Goal: Task Accomplishment & Management: Complete application form

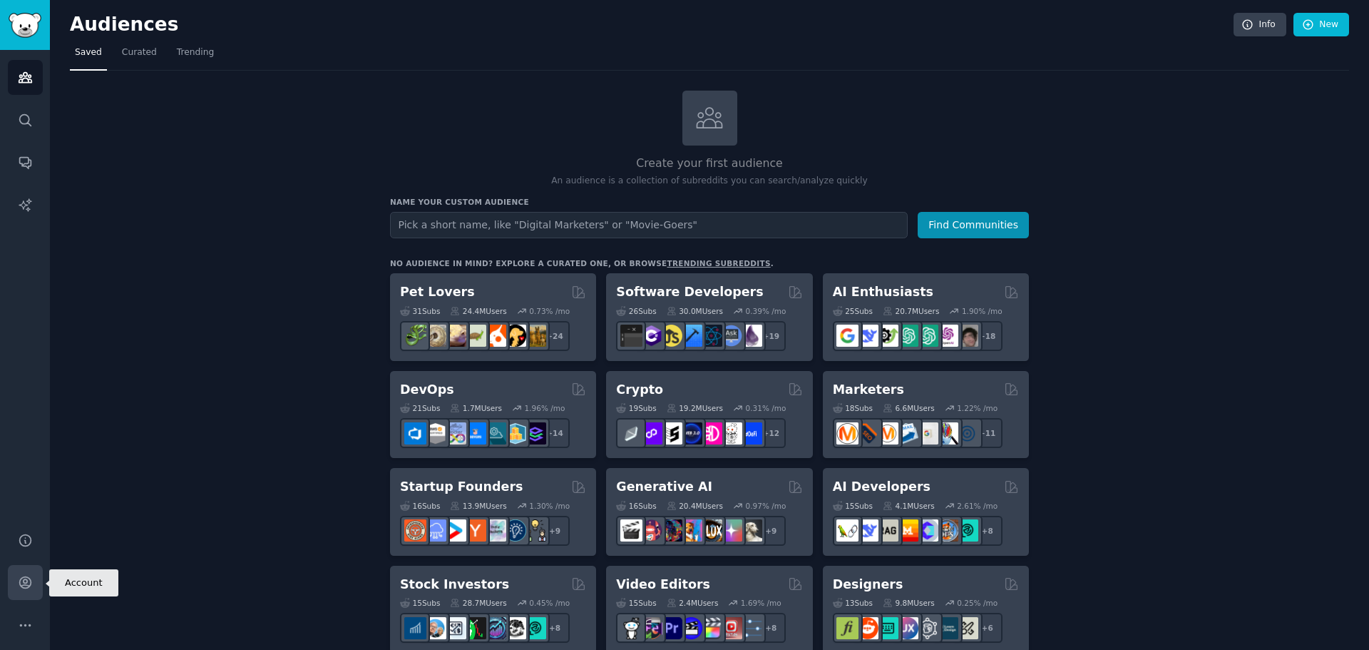
click at [25, 577] on icon "Sidebar" at bounding box center [24, 582] width 11 height 11
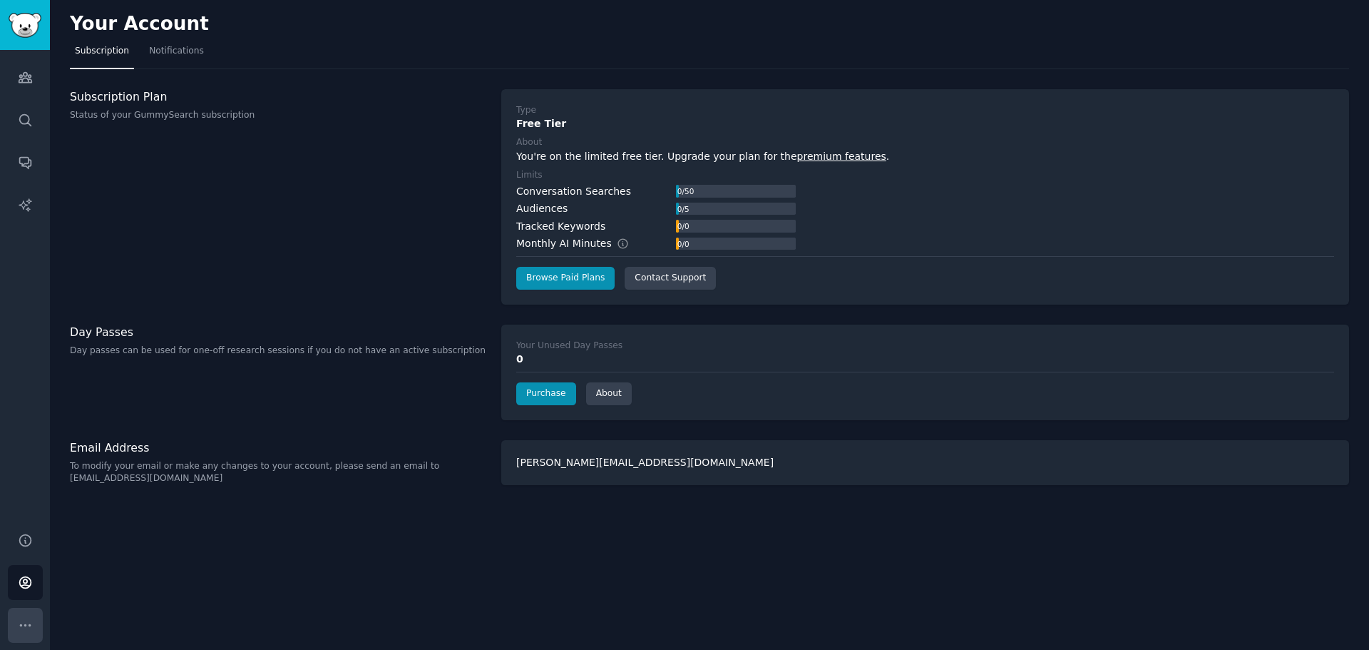
click at [30, 621] on icon "Sidebar" at bounding box center [25, 625] width 15 height 15
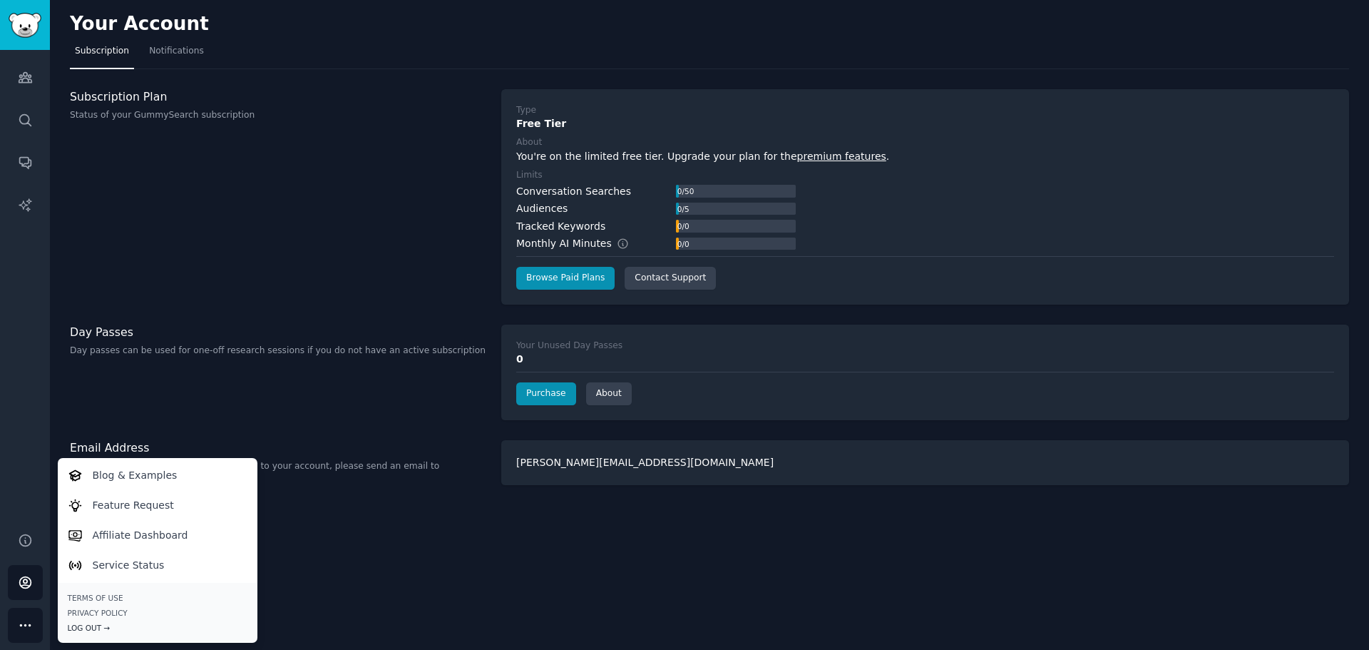
click at [88, 628] on div "Log Out →" at bounding box center [158, 628] width 180 height 10
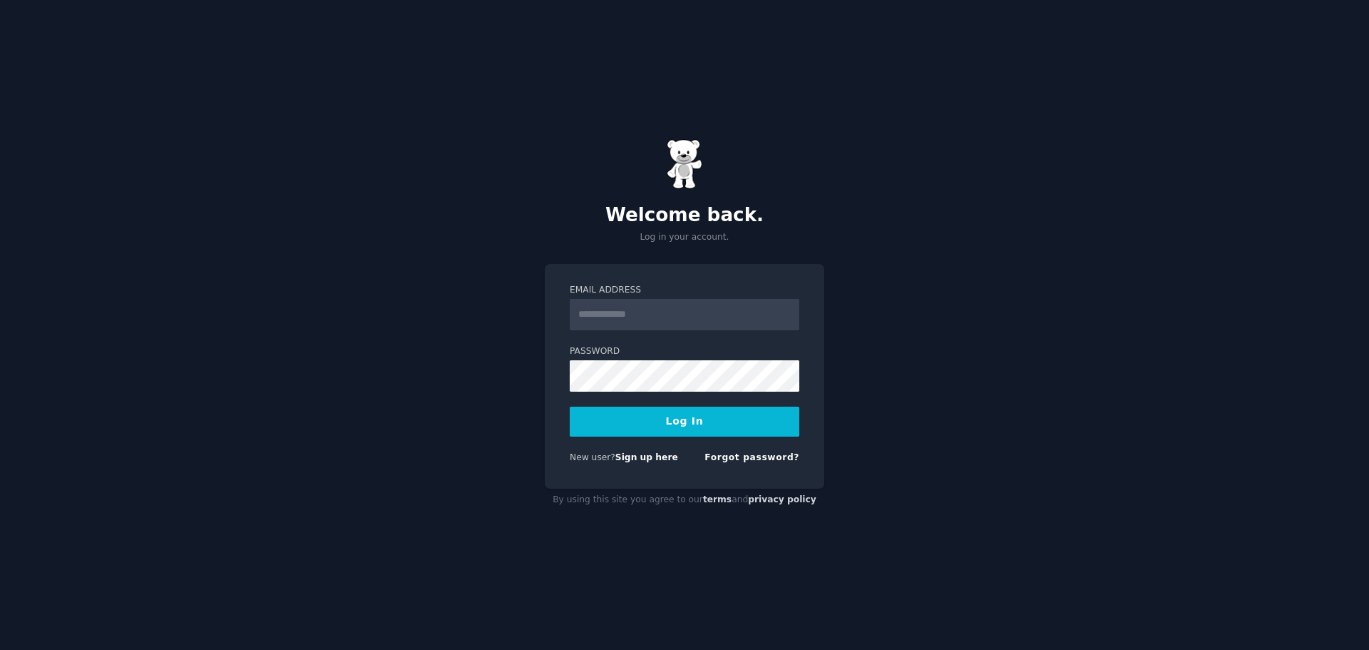
type input "**********"
click at [543, 374] on div "**********" at bounding box center [684, 325] width 1369 height 650
click at [609, 422] on button "Log In" at bounding box center [685, 422] width 230 height 30
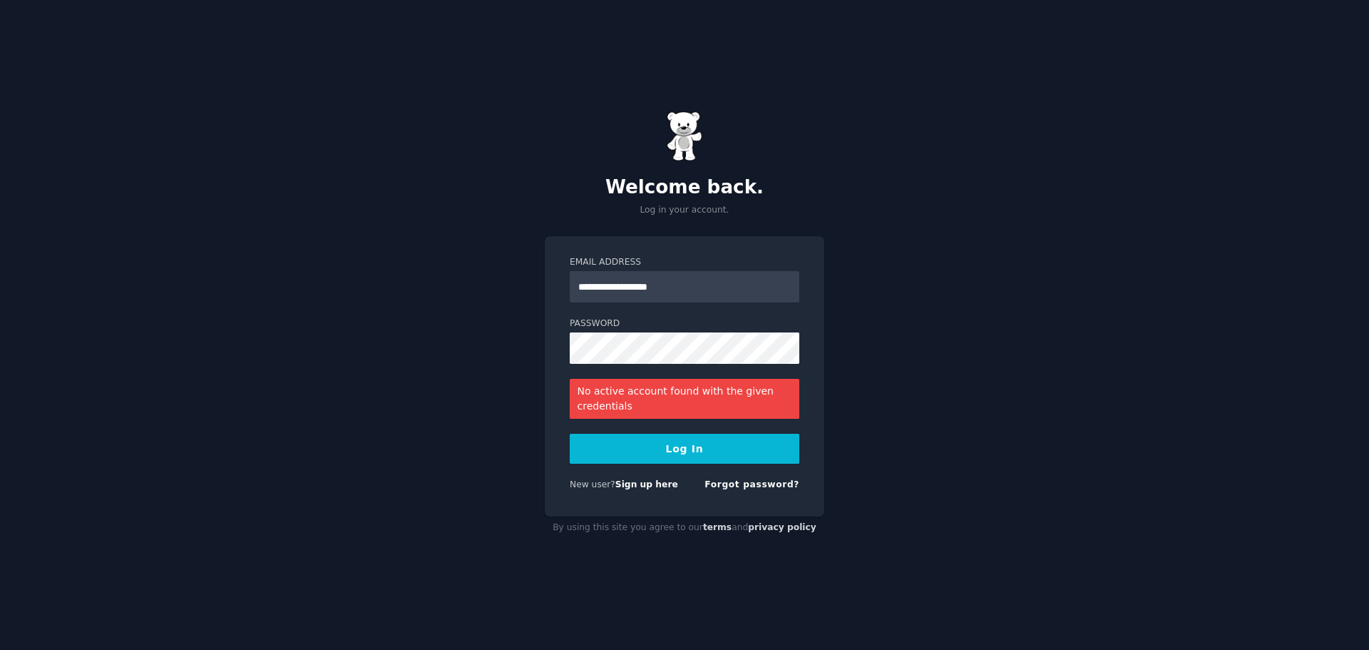
click at [570, 364] on div at bounding box center [570, 364] width 0 height 0
click at [656, 451] on button "Log In" at bounding box center [685, 449] width 230 height 30
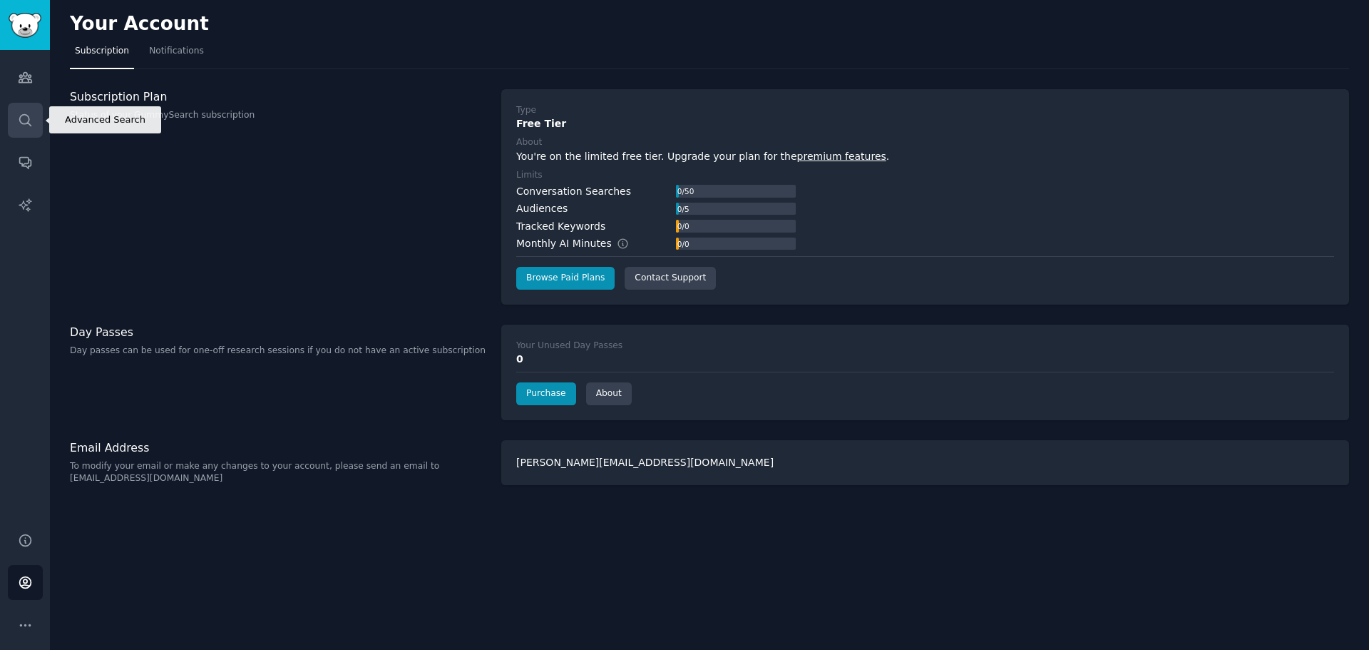
click at [30, 119] on icon "Sidebar" at bounding box center [25, 120] width 15 height 15
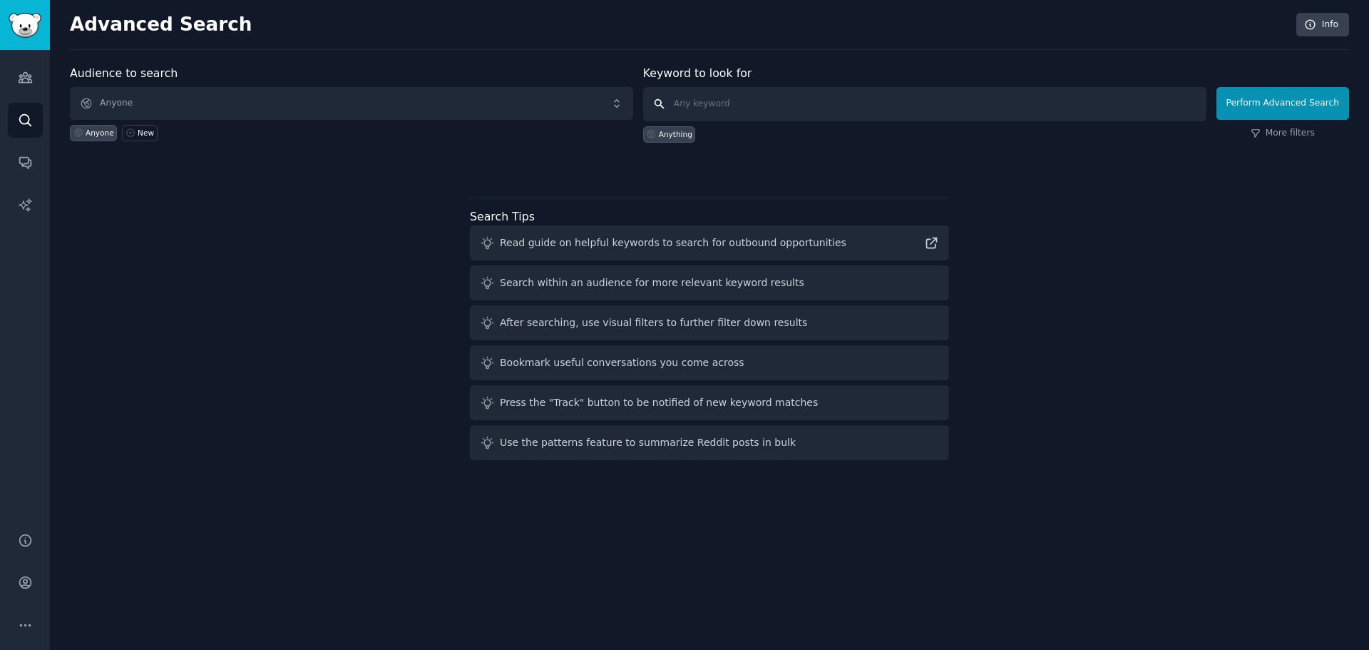
click at [745, 102] on input "text" at bounding box center [924, 104] width 563 height 34
click at [233, 102] on span "Anyone" at bounding box center [351, 103] width 563 height 33
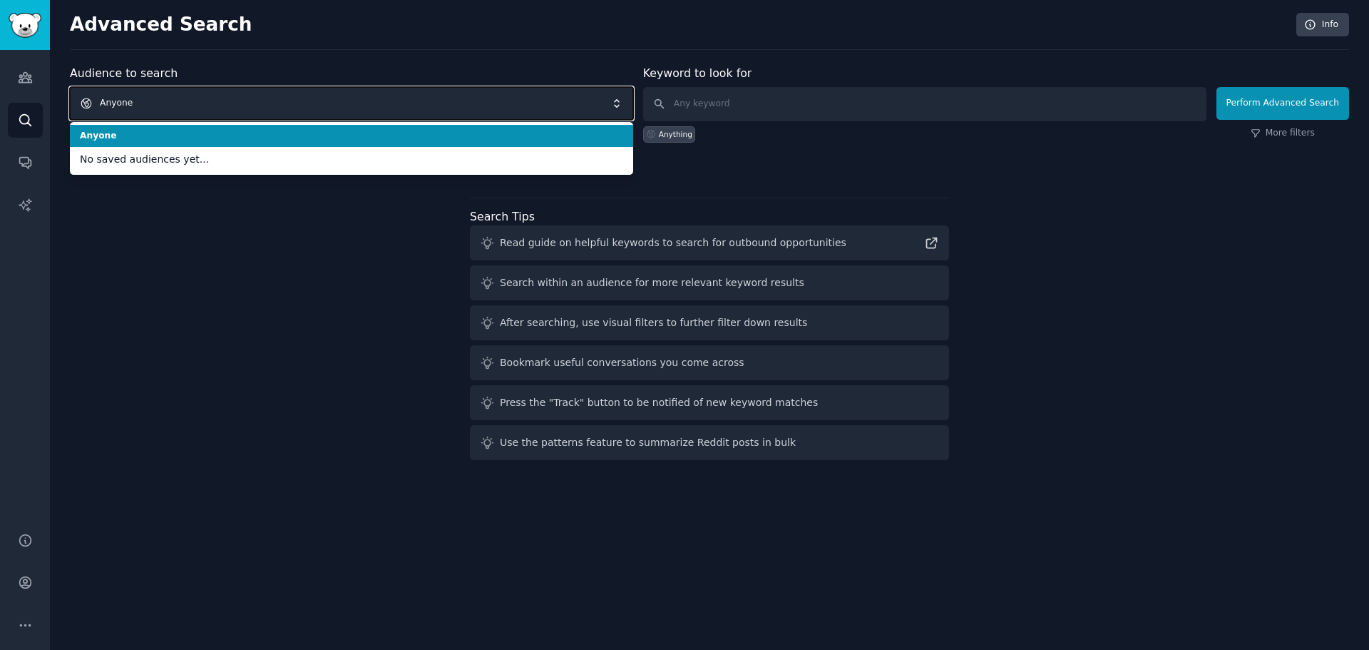
click at [233, 102] on span "Anyone" at bounding box center [351, 103] width 563 height 33
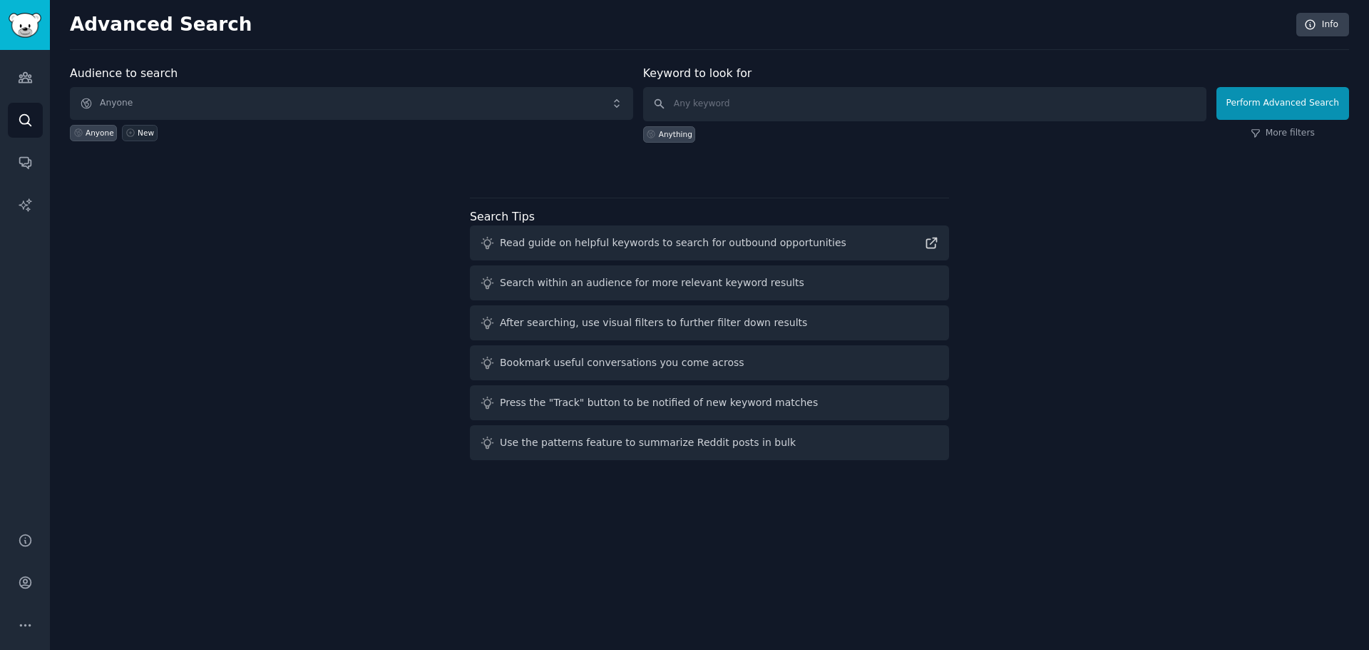
click at [141, 134] on div "New" at bounding box center [146, 133] width 16 height 10
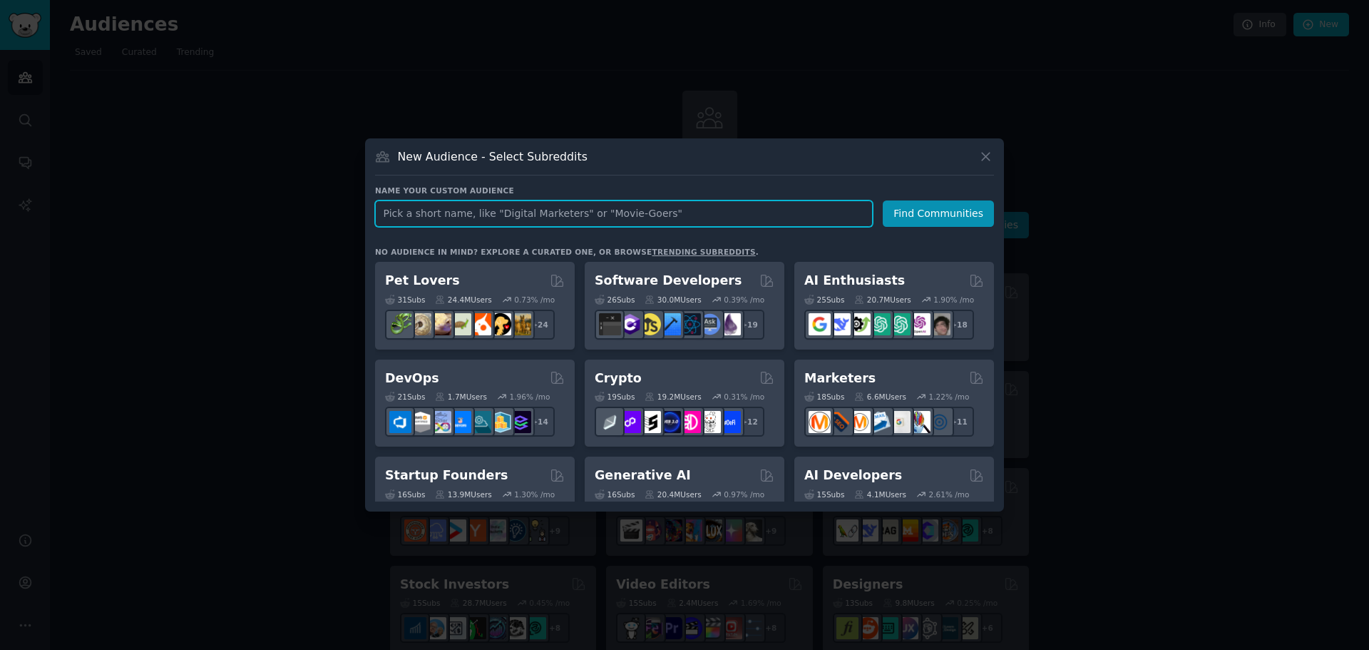
click at [474, 215] on input "text" at bounding box center [624, 213] width 498 height 26
type input "Toronto HVAC problems"
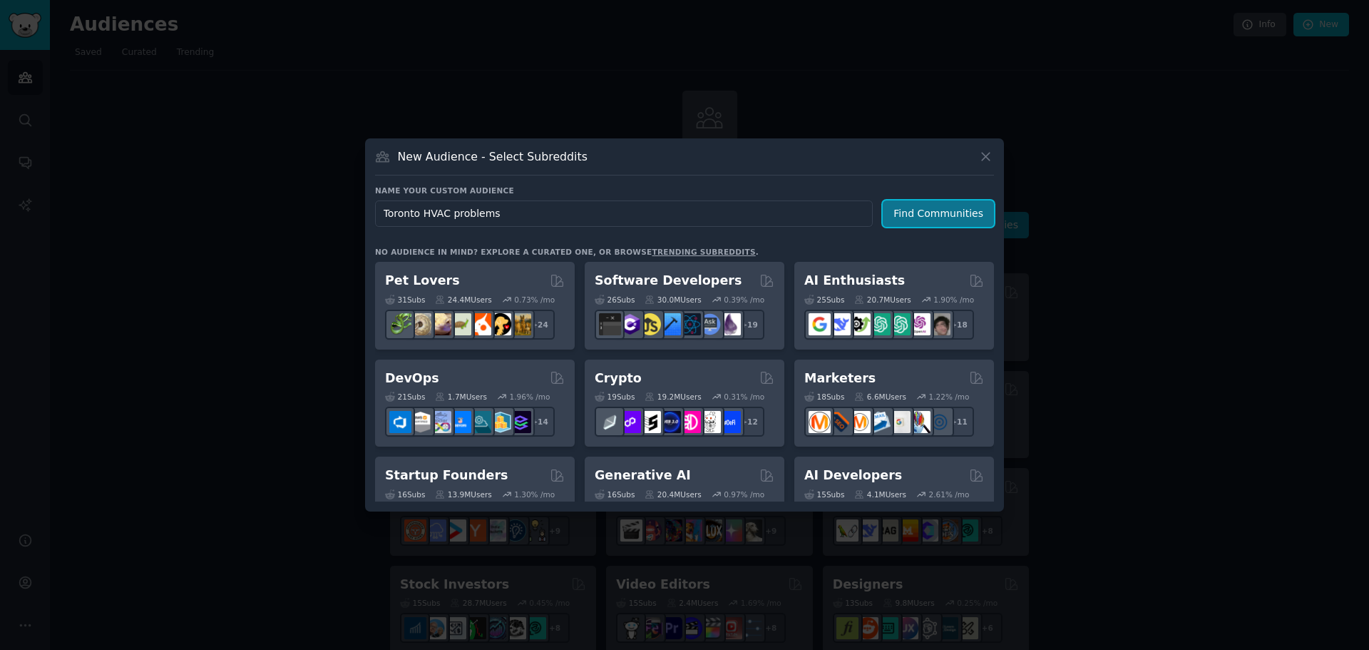
click at [939, 211] on button "Find Communities" at bounding box center [938, 213] width 111 height 26
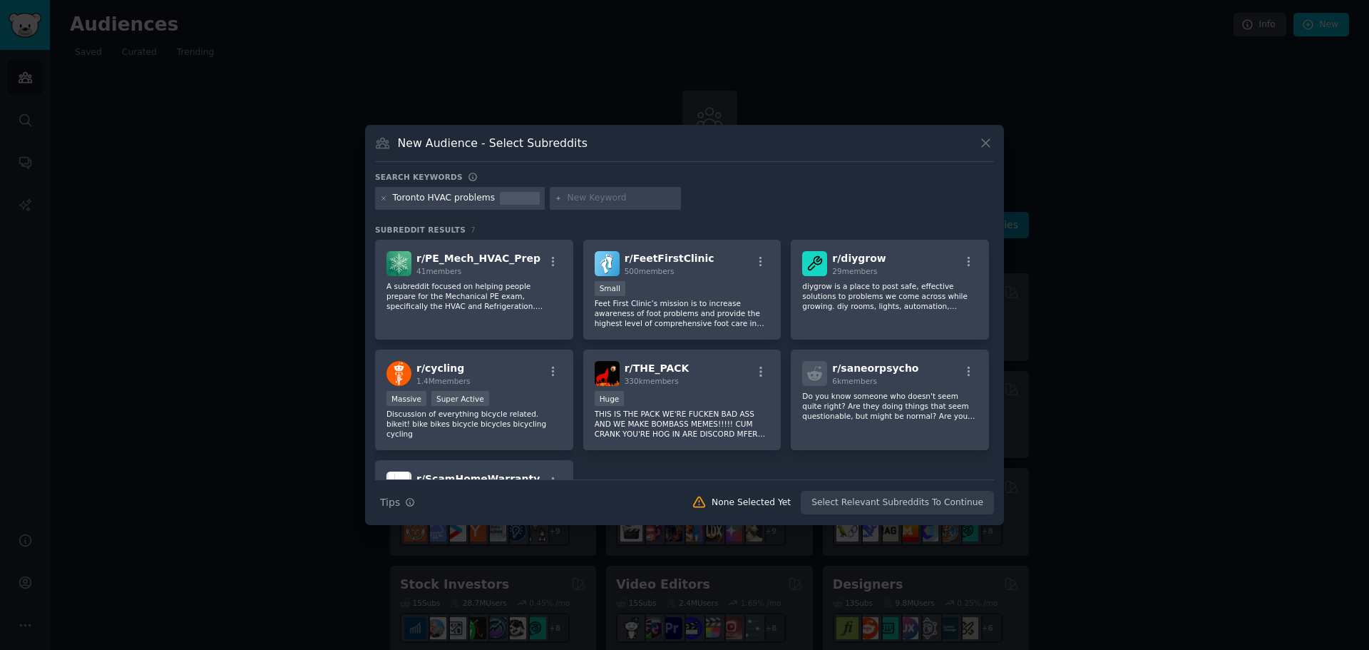
click at [472, 195] on div "Toronto HVAC problems" at bounding box center [444, 198] width 103 height 13
click at [385, 195] on icon at bounding box center [384, 199] width 8 height 8
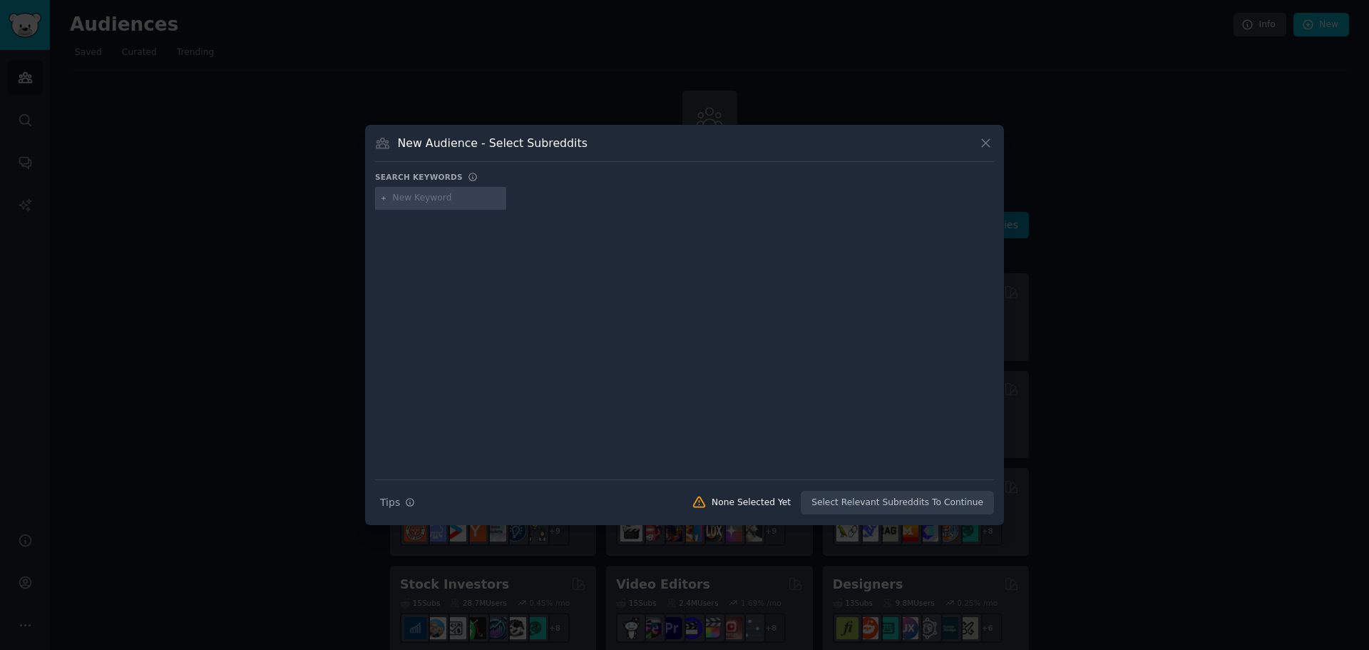
click at [425, 196] on input "text" at bounding box center [447, 198] width 108 height 13
type input "toronto home fixes"
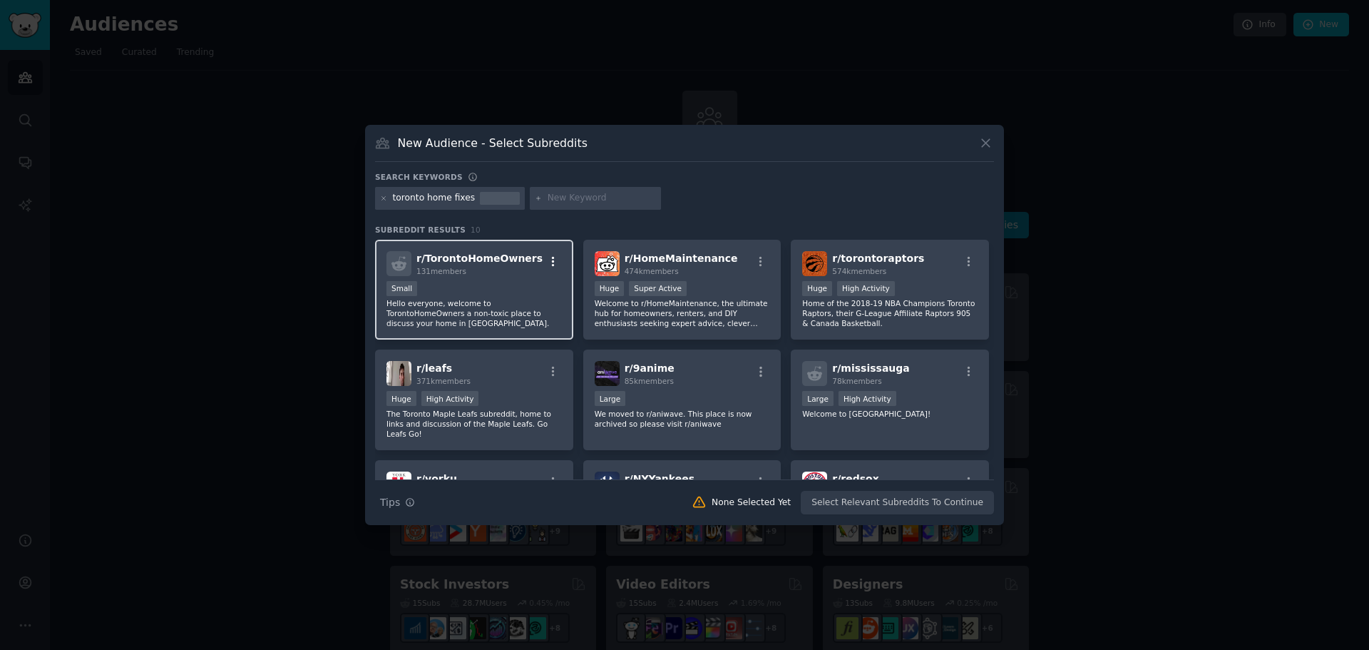
click at [554, 260] on icon "button" at bounding box center [553, 261] width 13 height 13
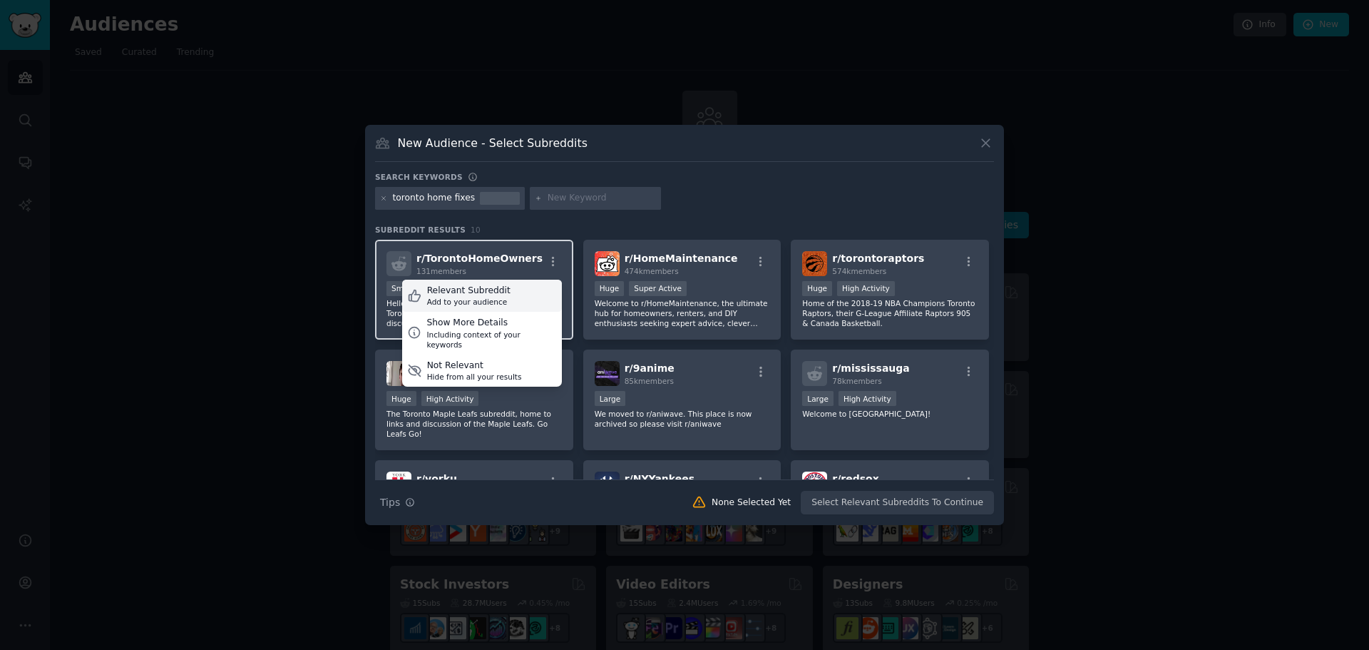
click at [505, 288] on div "Relevant Subreddit Add to your audience" at bounding box center [482, 296] width 160 height 33
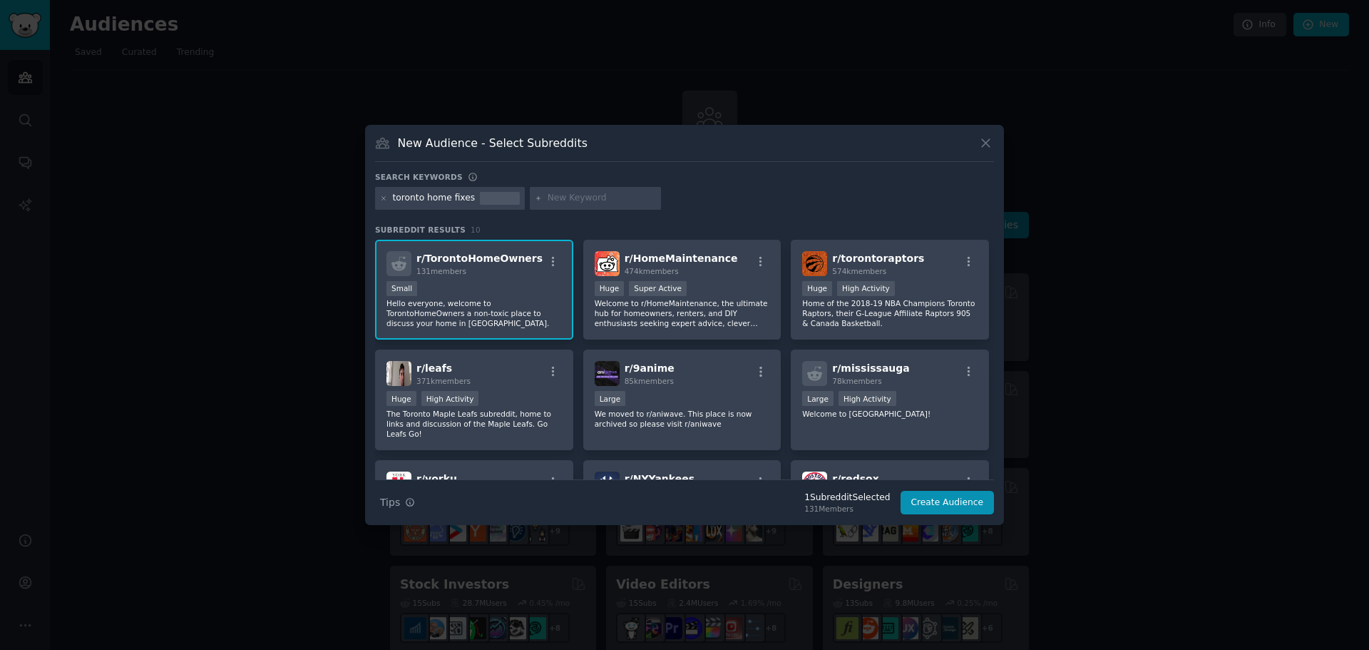
click at [548, 197] on input "text" at bounding box center [602, 198] width 108 height 13
click at [968, 372] on icon "button" at bounding box center [969, 372] width 3 height 10
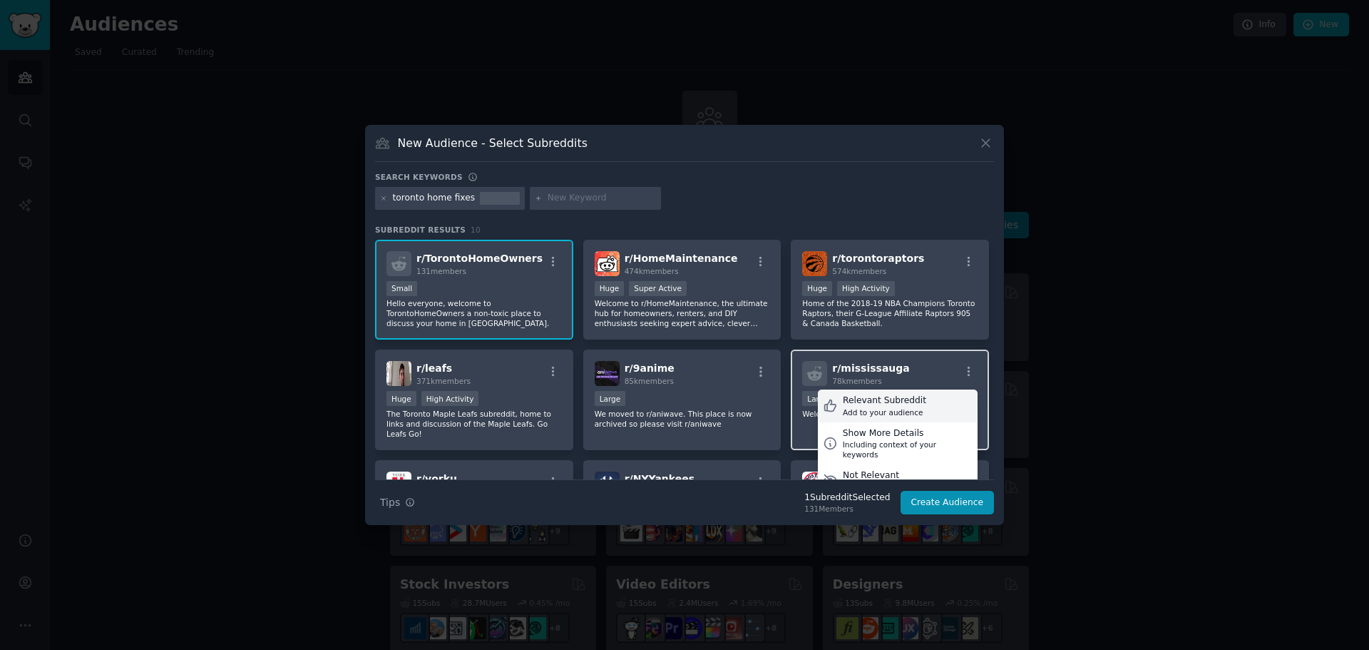
click at [921, 399] on div "Relevant Subreddit Add to your audience" at bounding box center [898, 405] width 160 height 33
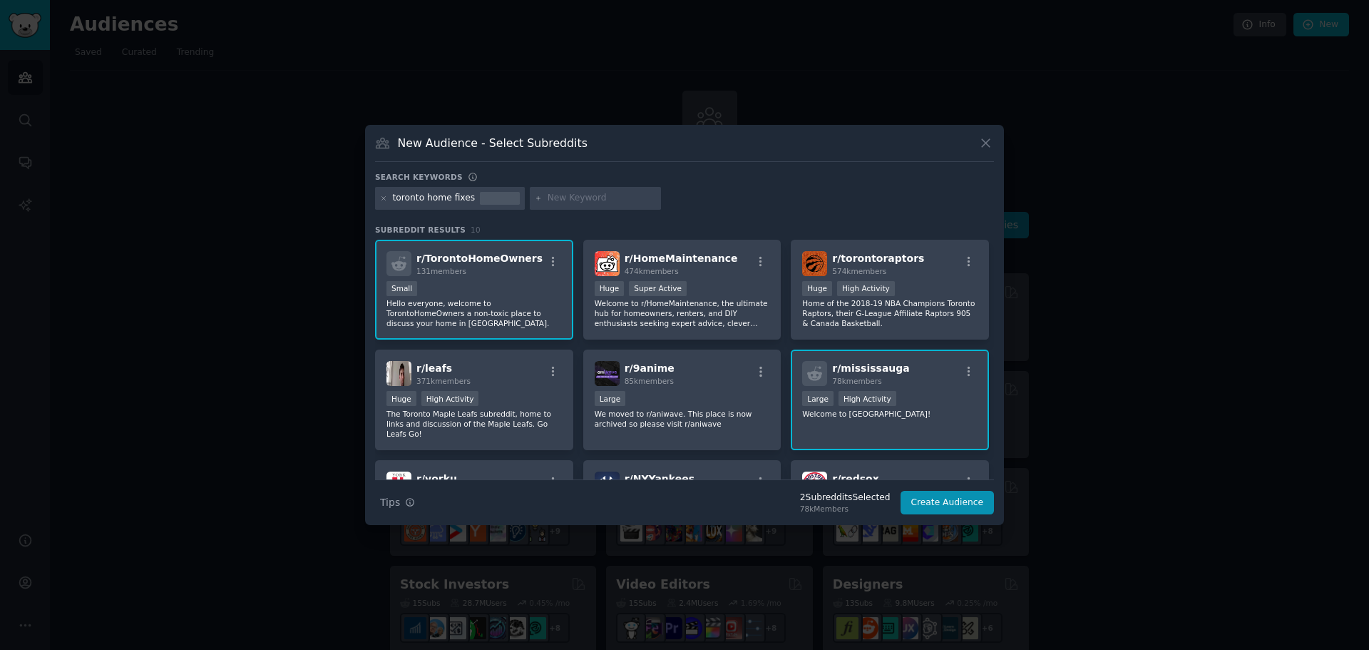
click at [378, 197] on div "toronto home fixes" at bounding box center [450, 198] width 150 height 23
click at [382, 197] on icon at bounding box center [384, 198] width 4 height 4
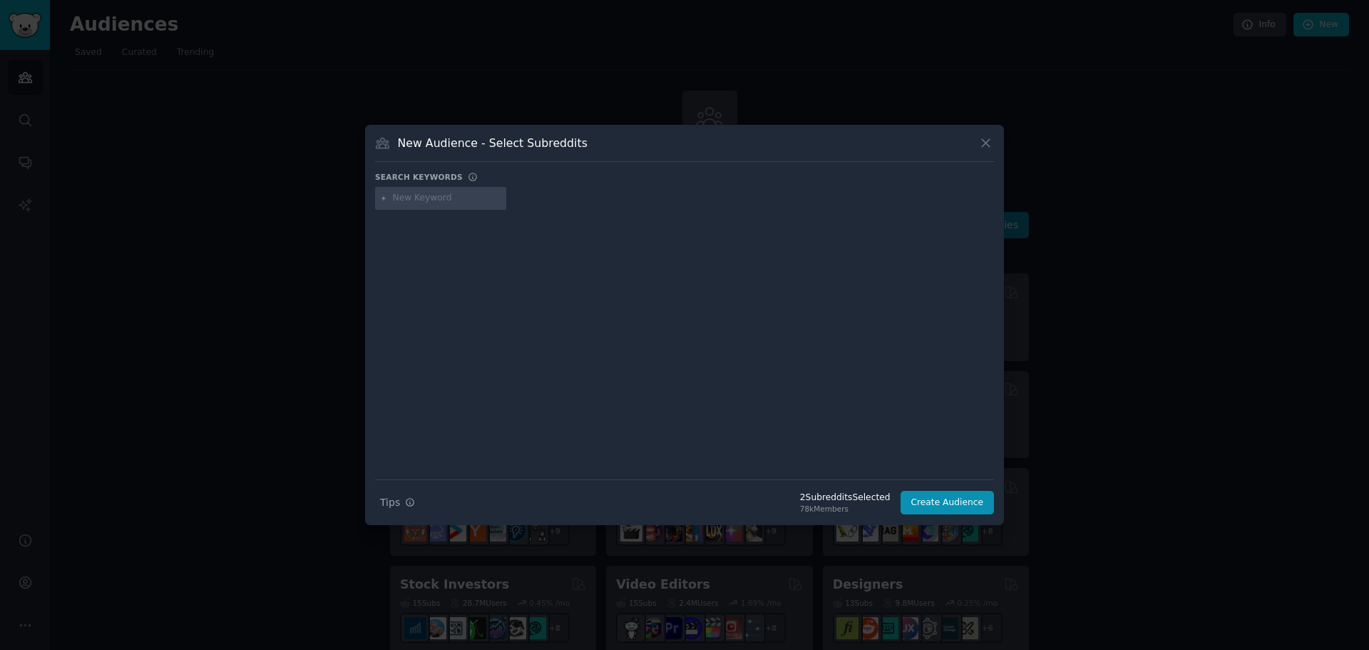
click at [407, 198] on input "text" at bounding box center [447, 198] width 108 height 13
type input "[GEOGRAPHIC_DATA]"
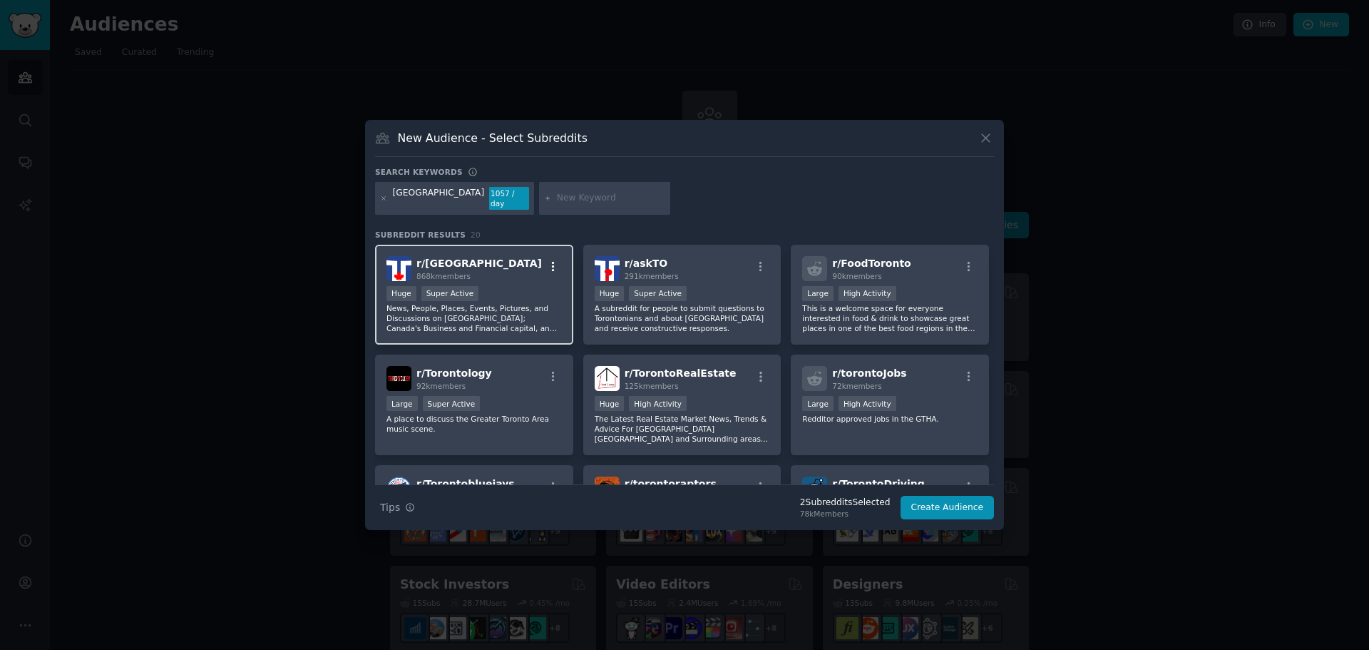
click at [551, 260] on icon "button" at bounding box center [553, 266] width 13 height 13
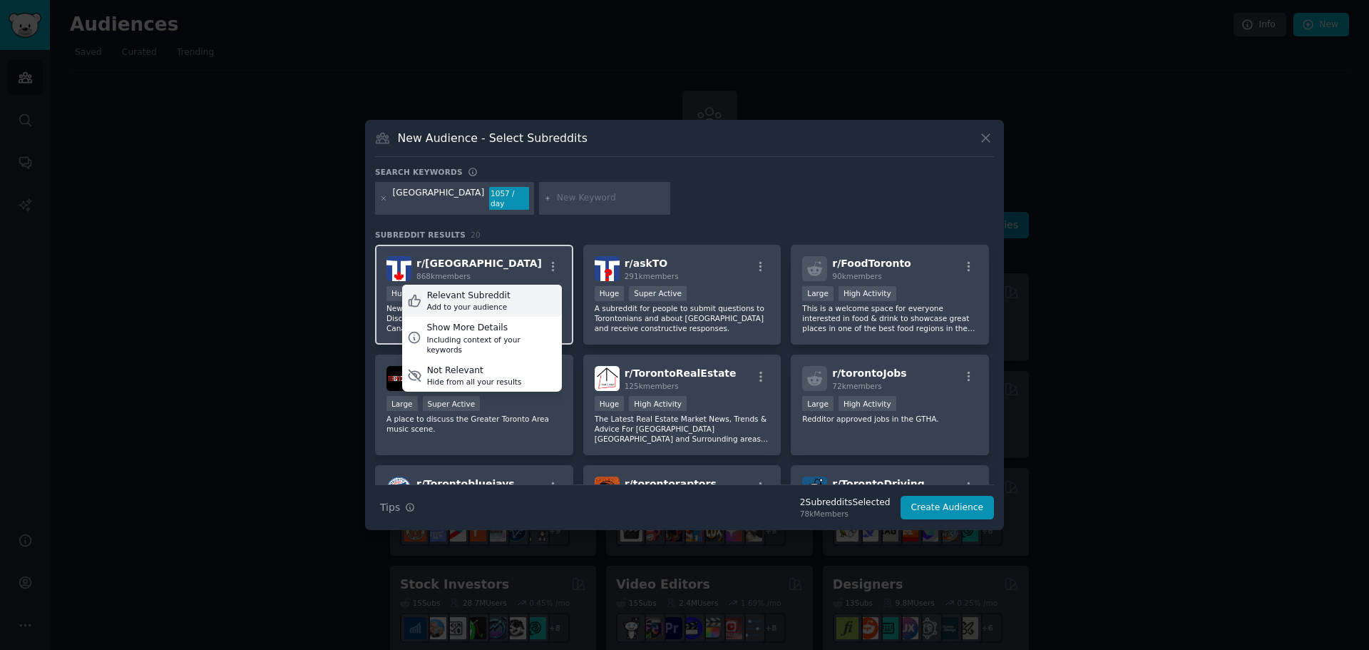
click at [489, 295] on div "Relevant Subreddit" at bounding box center [468, 296] width 83 height 13
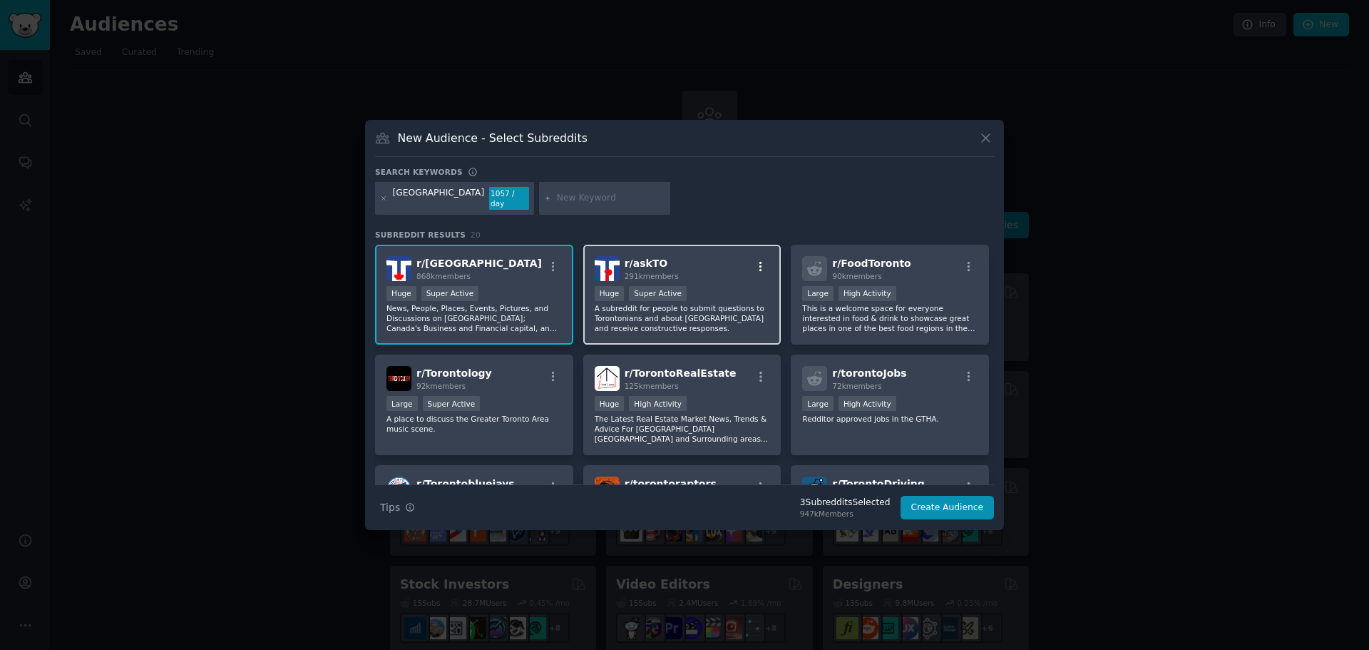
click at [761, 260] on icon "button" at bounding box center [761, 266] width 13 height 13
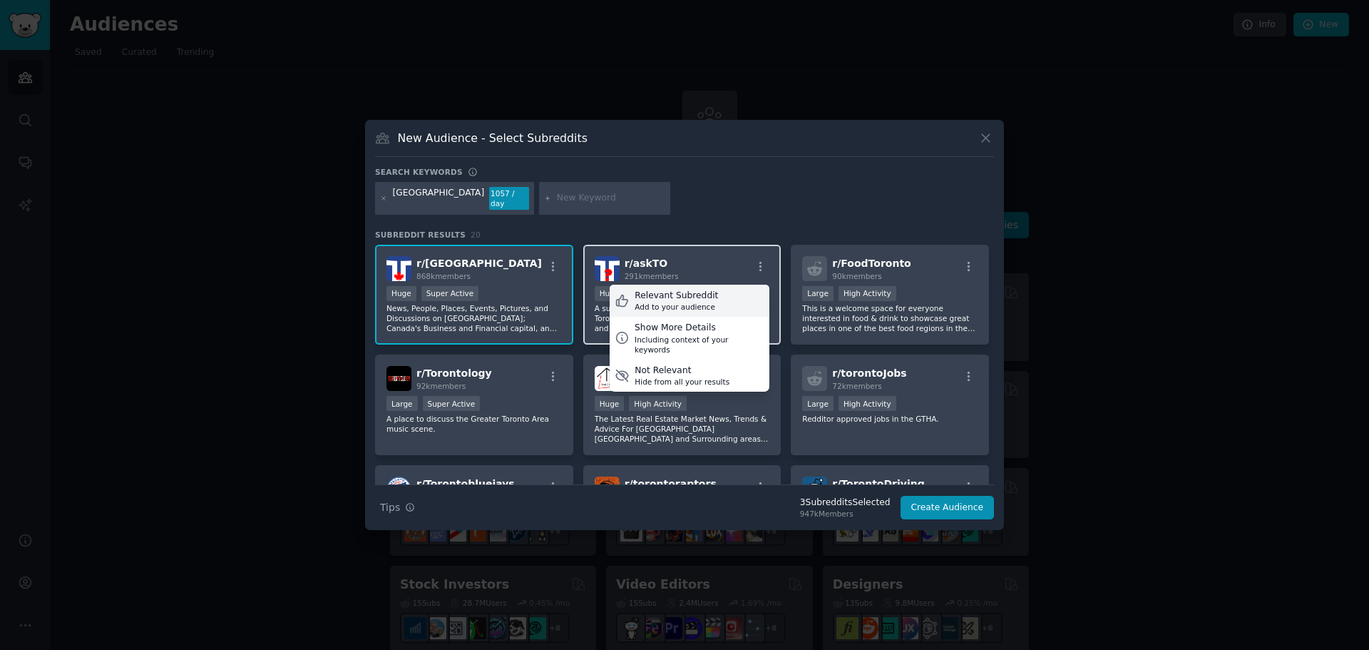
click at [708, 296] on div "Relevant Subreddit Add to your audience" at bounding box center [690, 301] width 160 height 33
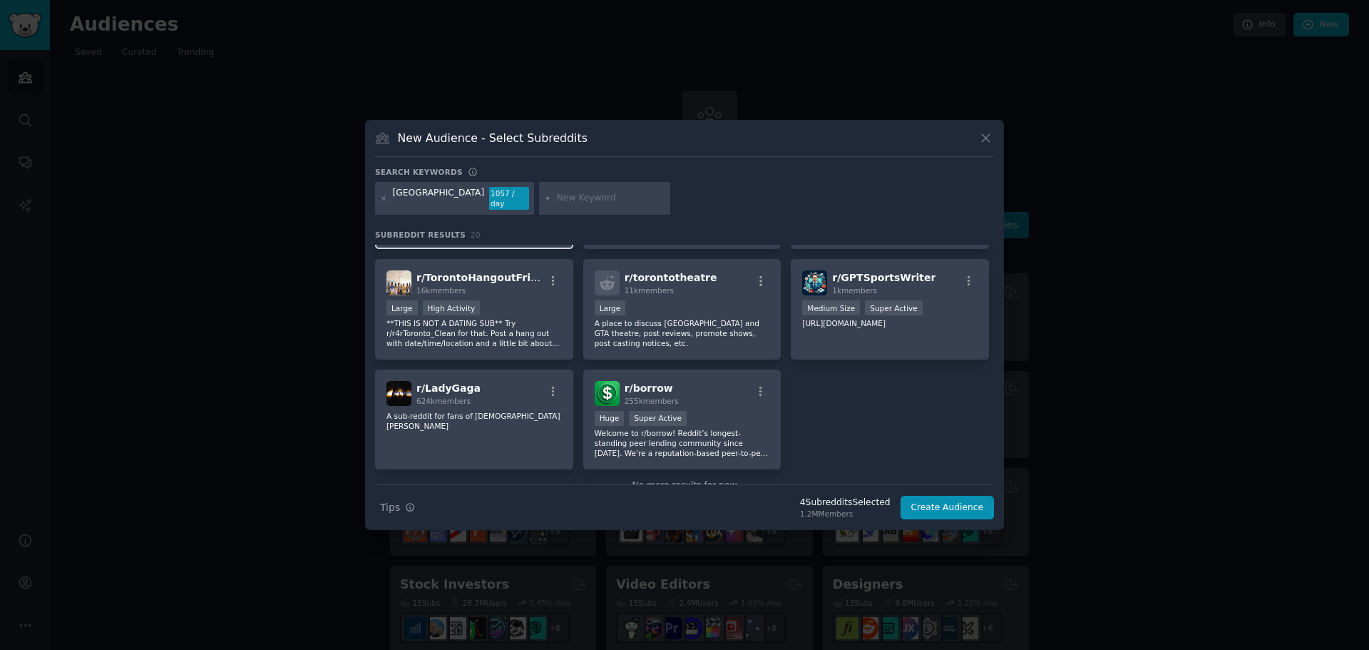
scroll to position [571, 0]
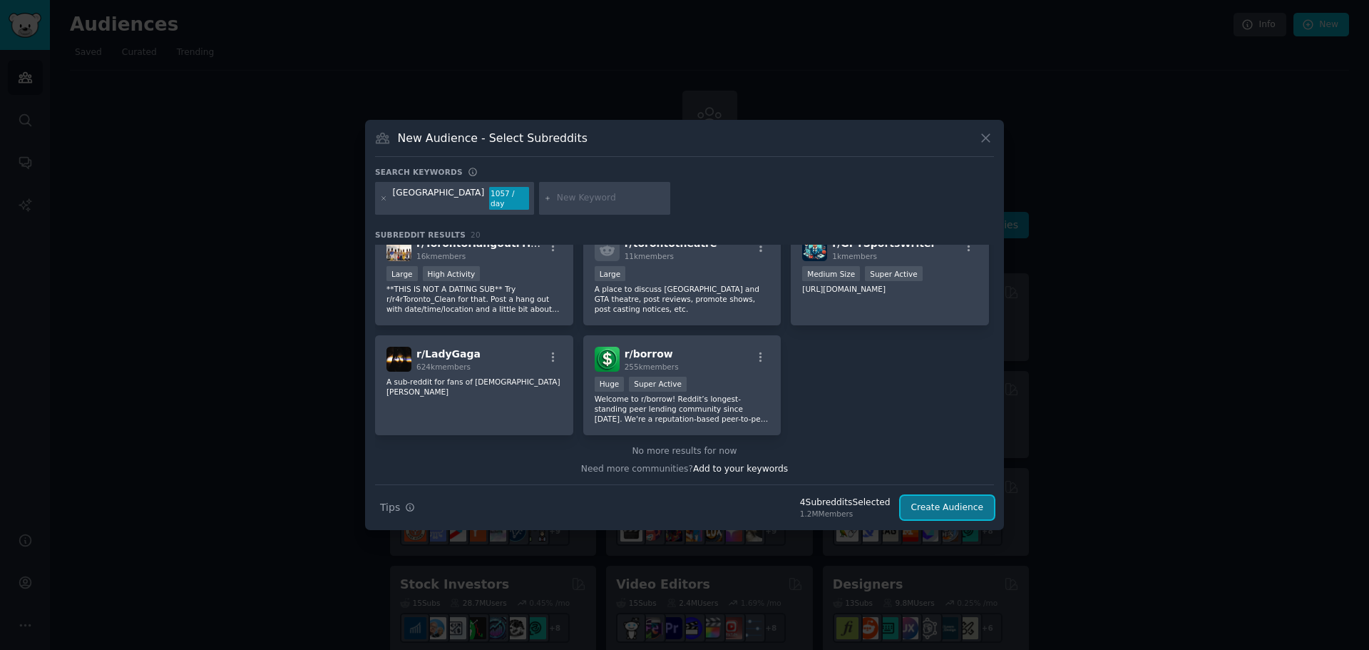
click at [957, 501] on button "Create Audience" at bounding box center [948, 508] width 94 height 24
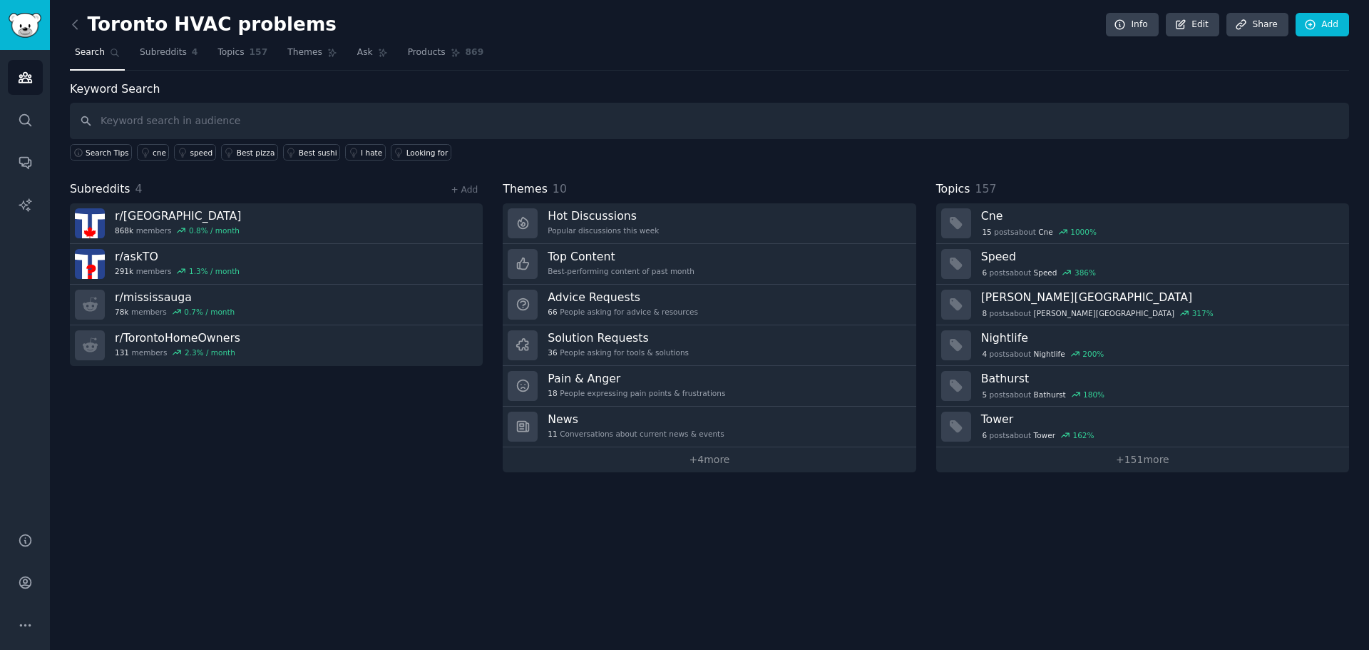
click at [241, 121] on input "text" at bounding box center [710, 121] width 1280 height 36
type input "furnace repair"
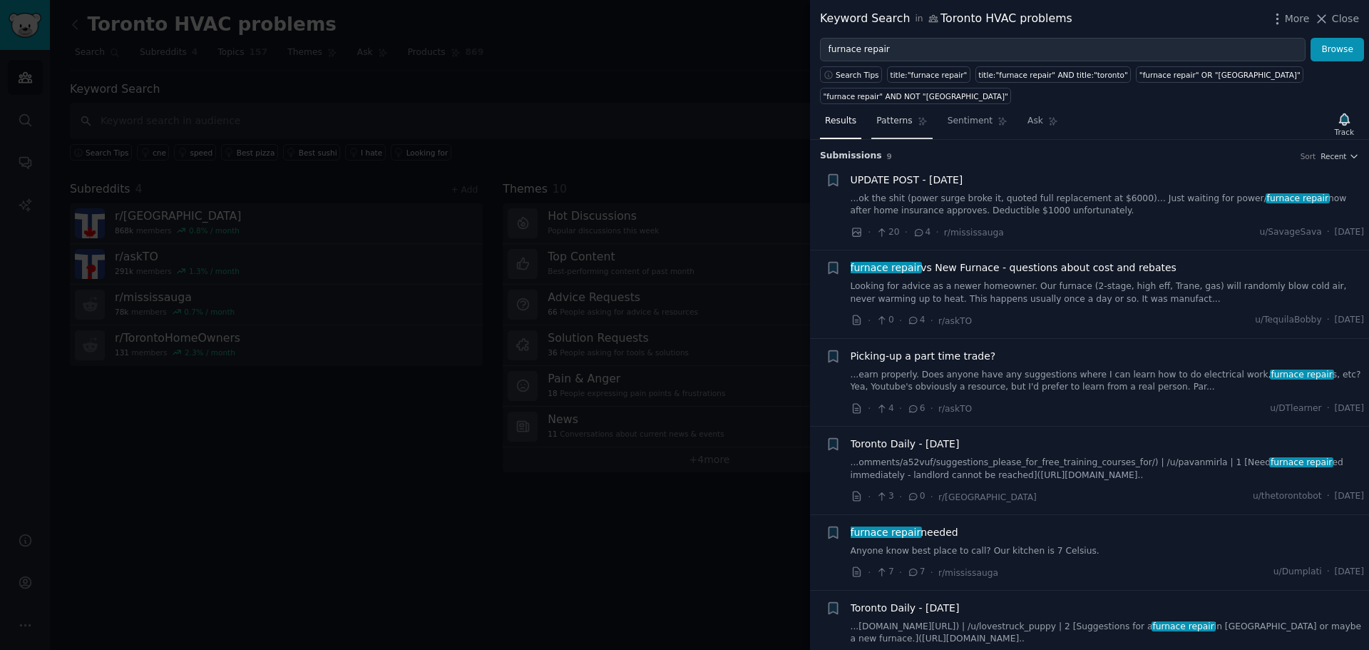
click at [899, 115] on span "Patterns" at bounding box center [895, 121] width 36 height 13
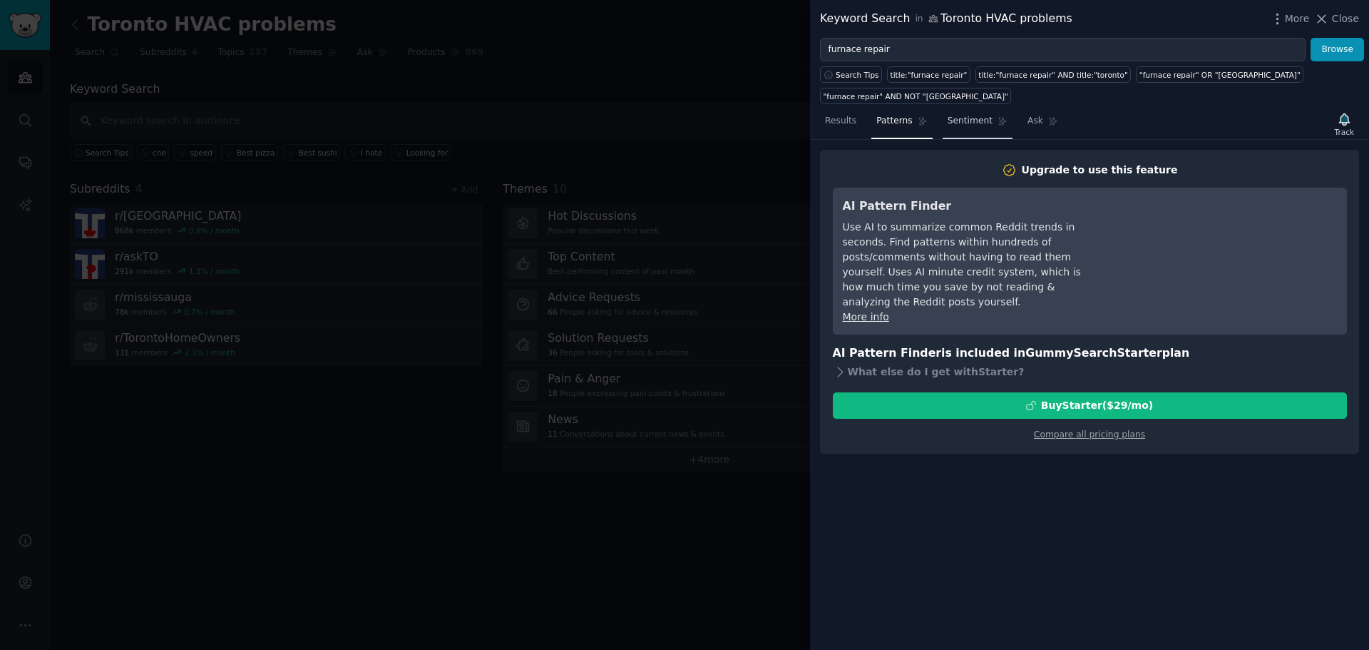
click at [956, 115] on span "Sentiment" at bounding box center [970, 121] width 45 height 13
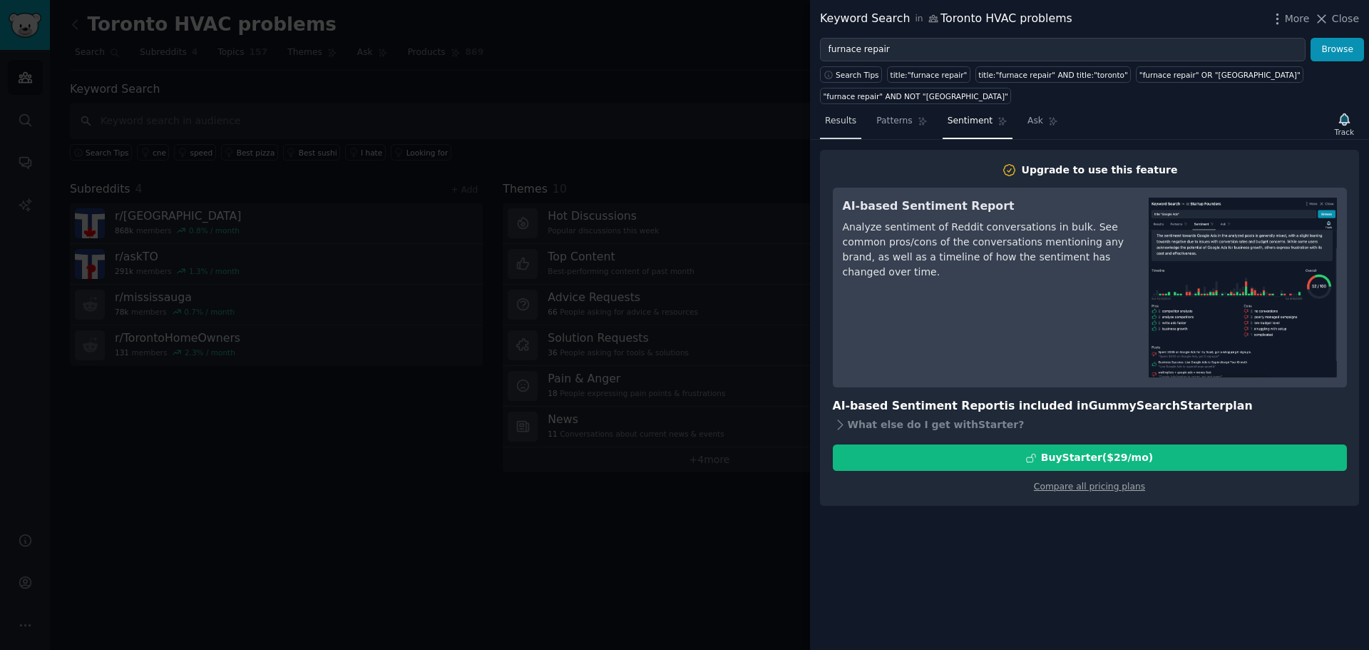
click at [842, 110] on link "Results" at bounding box center [840, 124] width 41 height 29
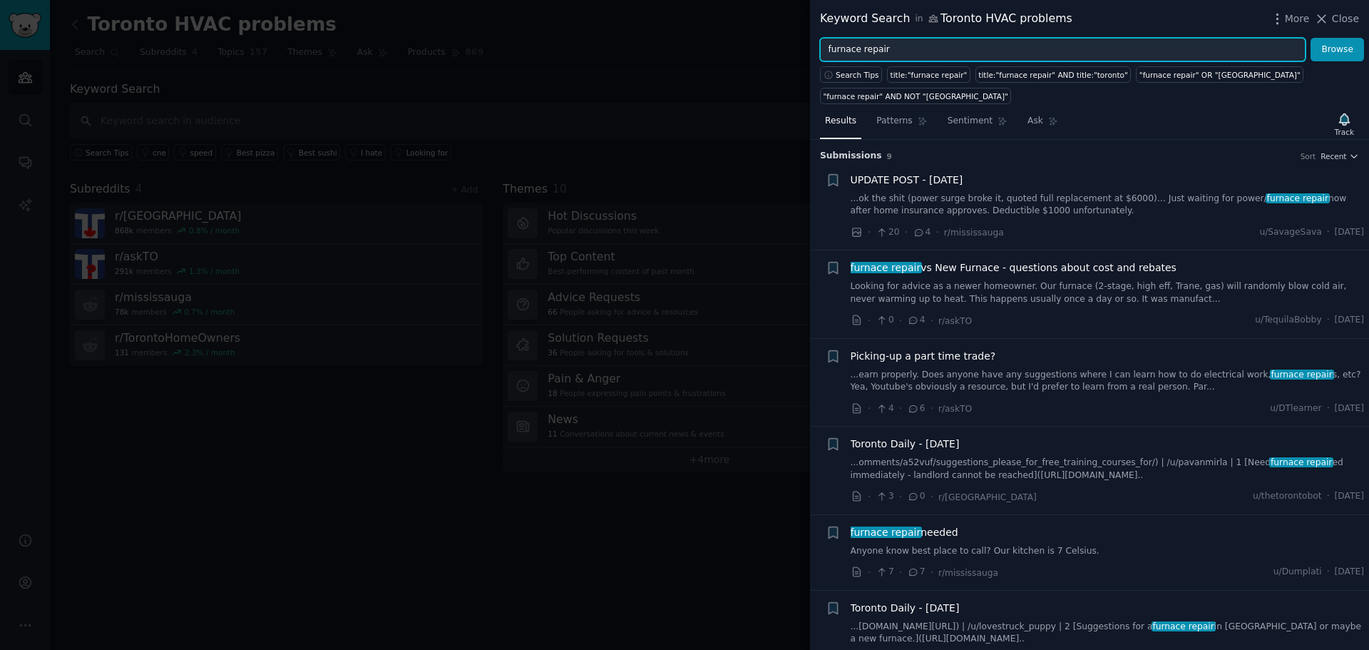
drag, startPoint x: 889, startPoint y: 52, endPoint x: 823, endPoint y: 53, distance: 66.3
click at [823, 53] on input "furnace repair" at bounding box center [1063, 50] width 486 height 24
click at [1311, 38] on button "Browse" at bounding box center [1337, 50] width 53 height 24
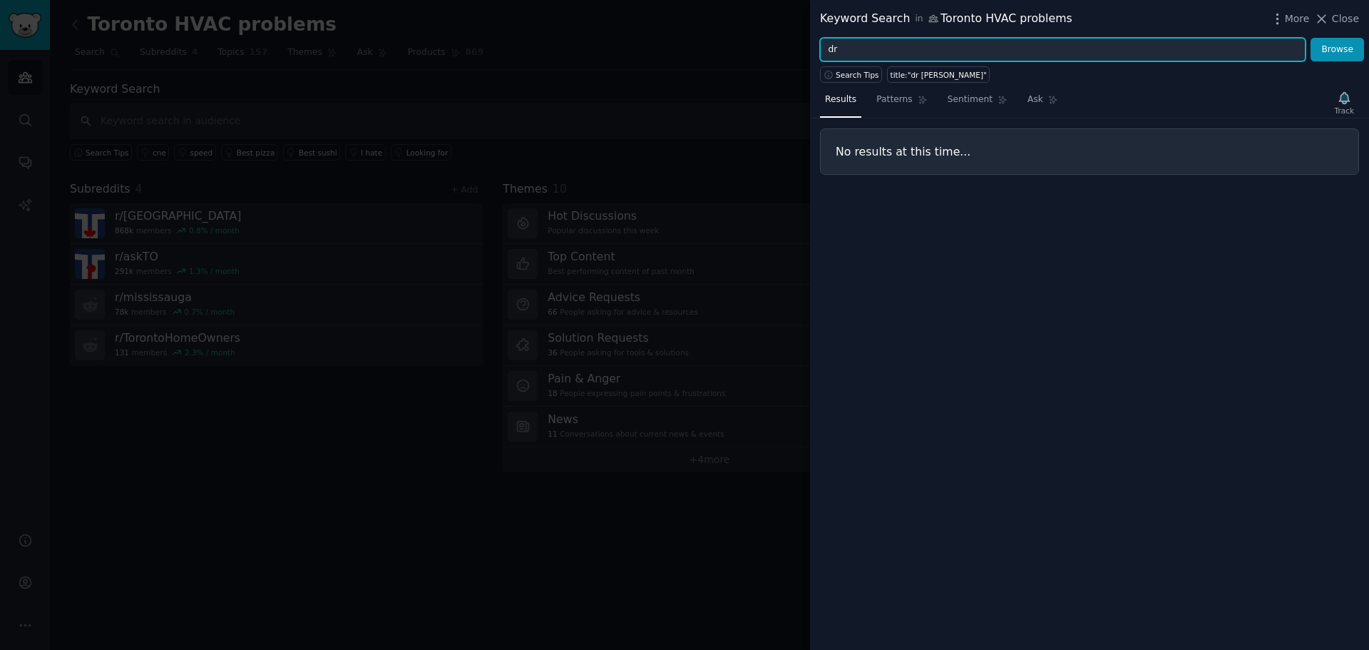
type input "d"
type input "doctor [PERSON_NAME]"
click at [1311, 38] on button "Browse" at bounding box center [1337, 50] width 53 height 24
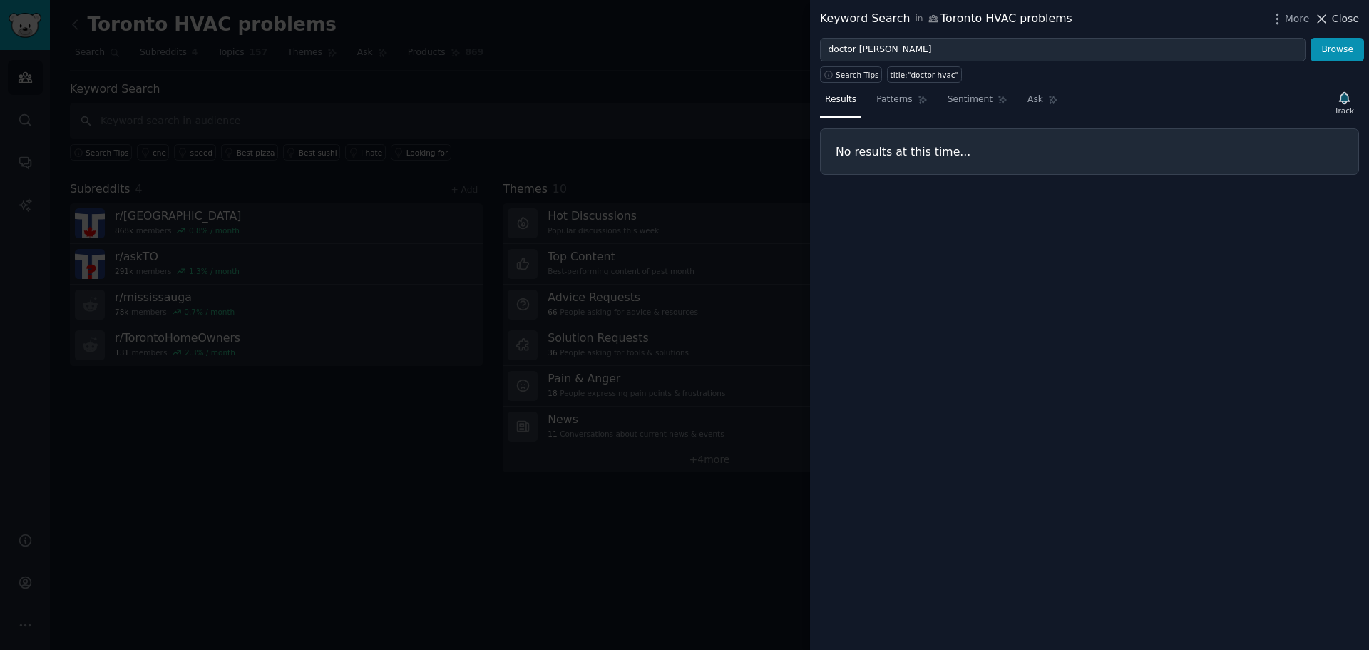
click at [1357, 16] on span "Close" at bounding box center [1345, 18] width 27 height 15
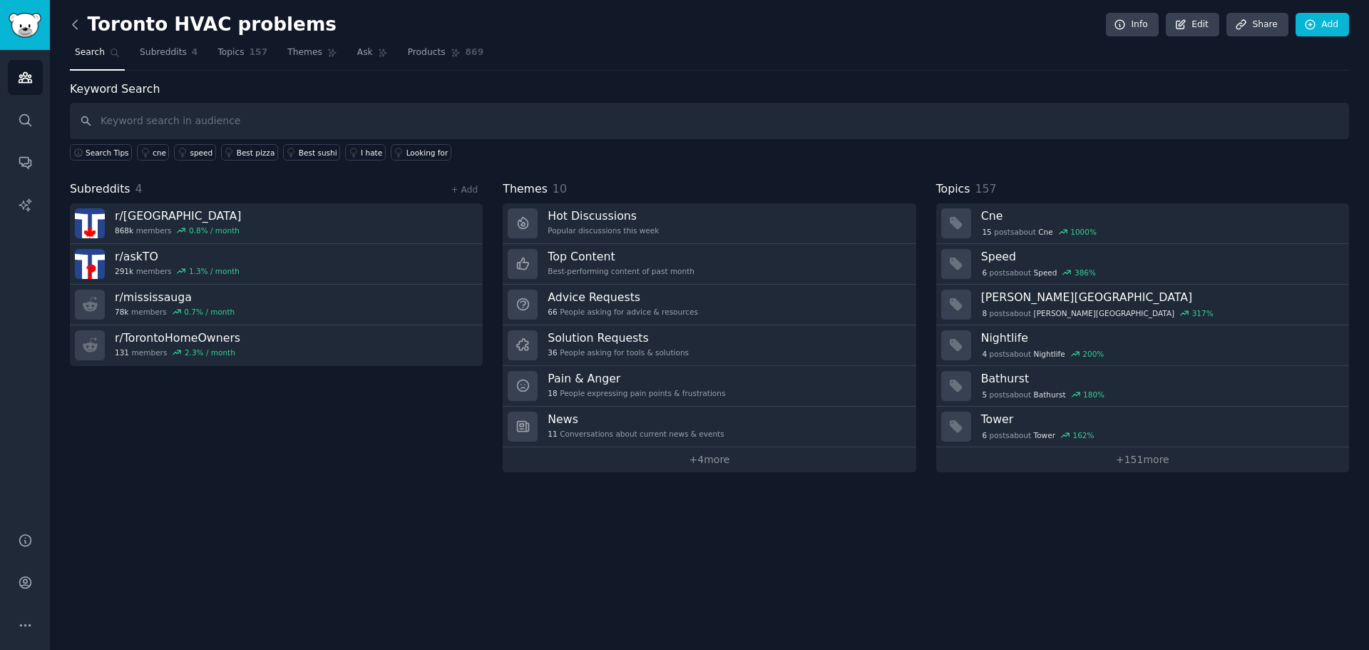
click at [78, 25] on icon at bounding box center [75, 24] width 15 height 15
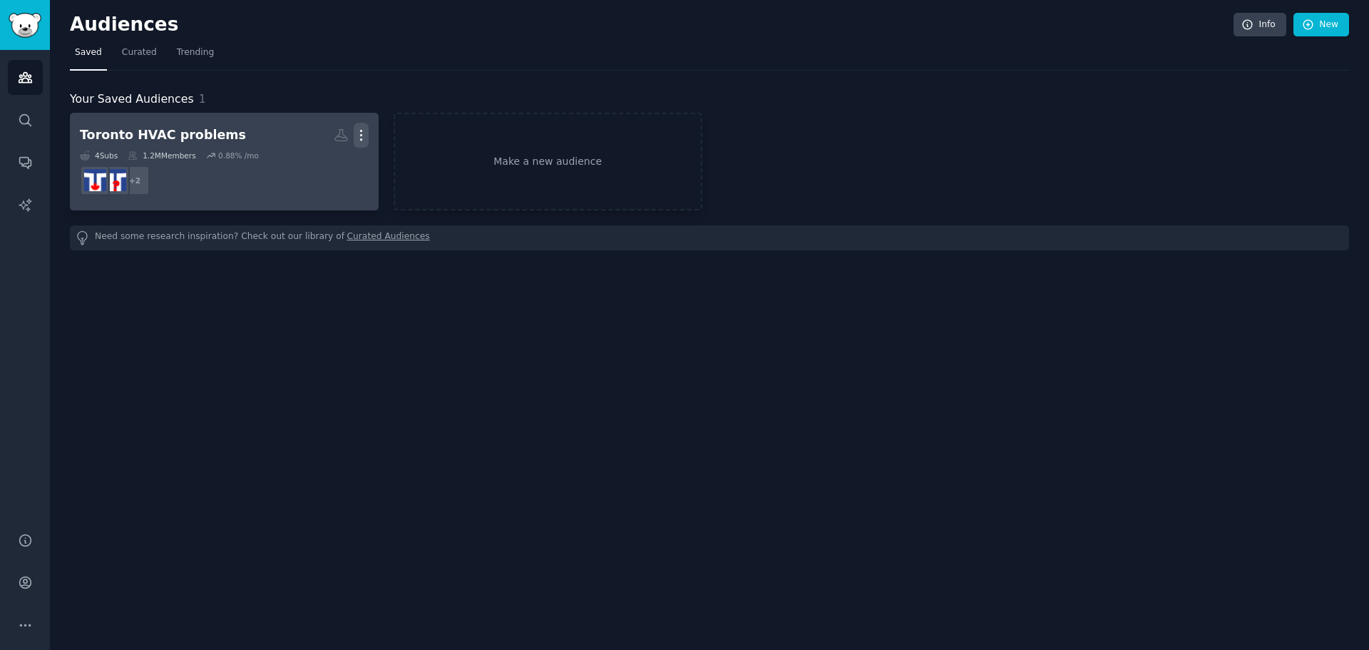
click at [363, 133] on icon "button" at bounding box center [361, 135] width 15 height 15
click at [186, 124] on h2 "Toronto HVAC problems More View Delete" at bounding box center [224, 135] width 289 height 25
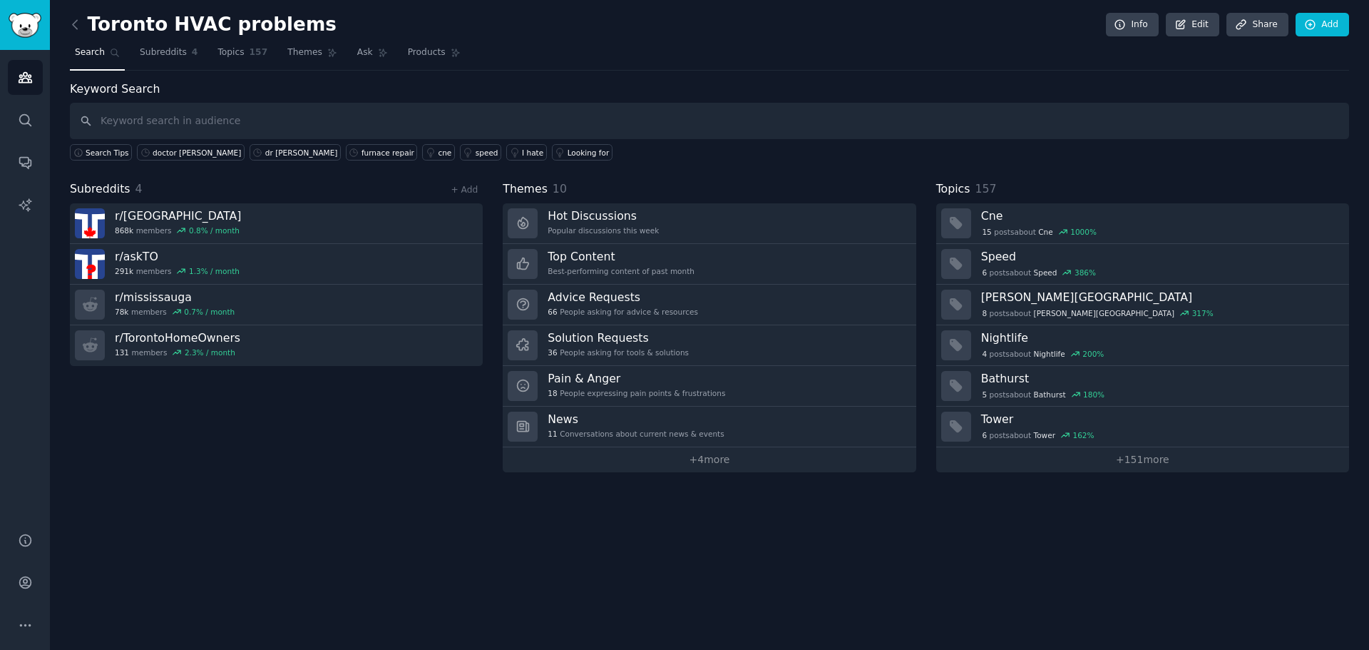
click at [247, 28] on h2 "Toronto HVAC problems" at bounding box center [203, 25] width 267 height 23
drag, startPoint x: 287, startPoint y: 28, endPoint x: 318, endPoint y: 28, distance: 31.4
click at [318, 28] on div "Toronto HVAC problems Info Edit Share Add" at bounding box center [710, 27] width 1280 height 29
click at [301, 24] on div "Toronto HVAC problems Info Edit Share Add" at bounding box center [710, 27] width 1280 height 29
click at [1188, 26] on icon at bounding box center [1181, 25] width 13 height 13
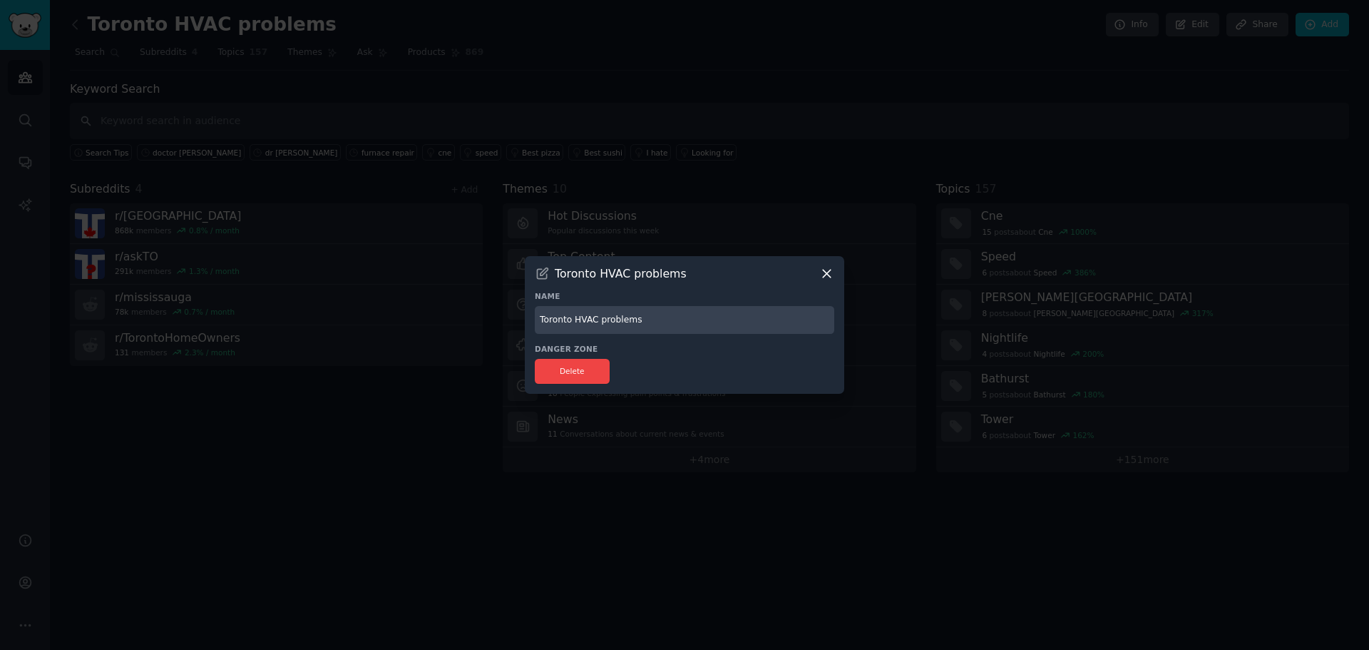
drag, startPoint x: 640, startPoint y: 320, endPoint x: 573, endPoint y: 322, distance: 67.1
click at [573, 322] on input "Toronto HVAC problems" at bounding box center [685, 320] width 300 height 28
type input "Toronto Home Services"
click at [751, 357] on div "Danger Zone Delete" at bounding box center [685, 364] width 300 height 40
click at [827, 272] on icon at bounding box center [826, 273] width 15 height 15
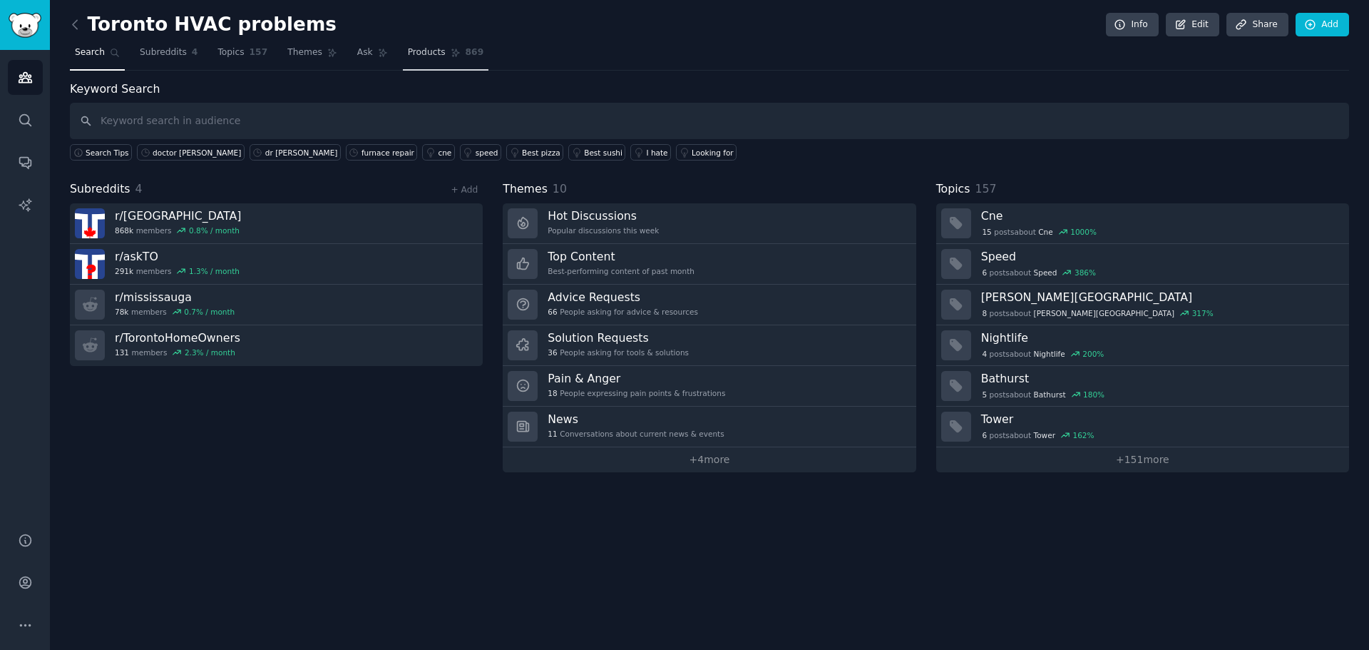
click at [408, 56] on span "Products" at bounding box center [427, 52] width 38 height 13
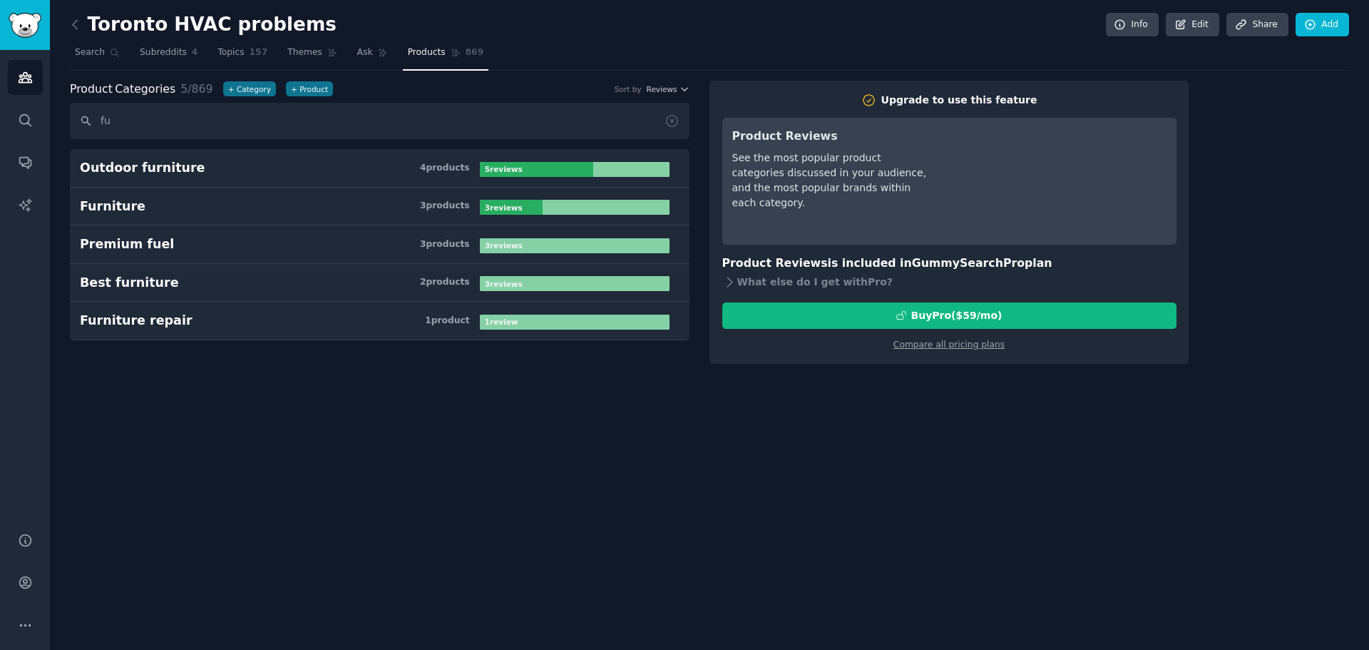
type input "f"
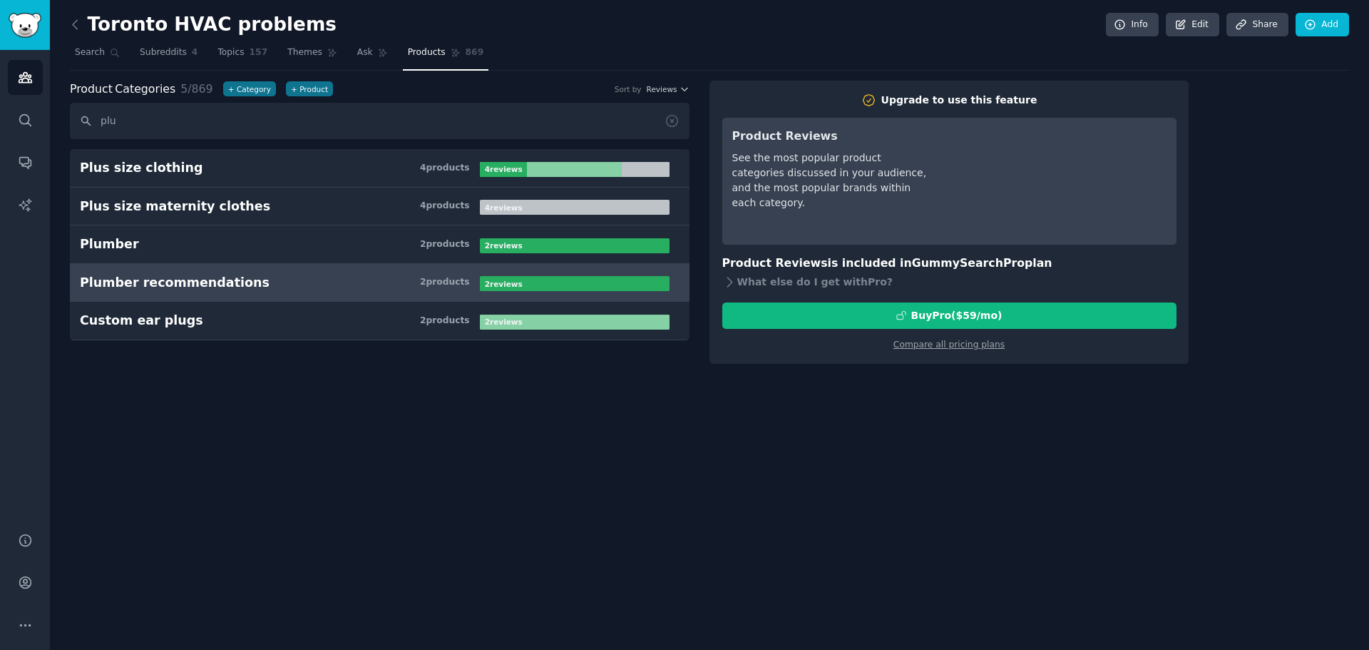
type input "plu"
click at [133, 284] on div "Plumber recommendations" at bounding box center [175, 283] width 190 height 18
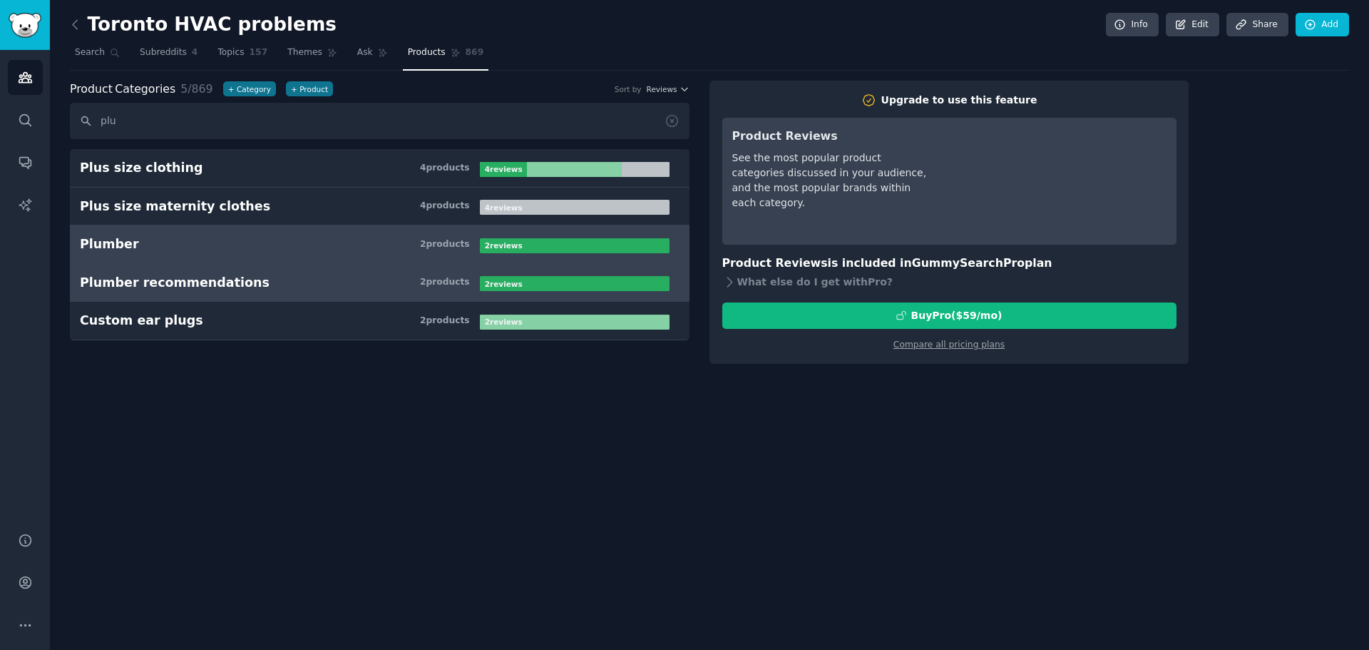
click at [139, 255] on link "Plumber 2 product s 2 review s" at bounding box center [380, 244] width 620 height 39
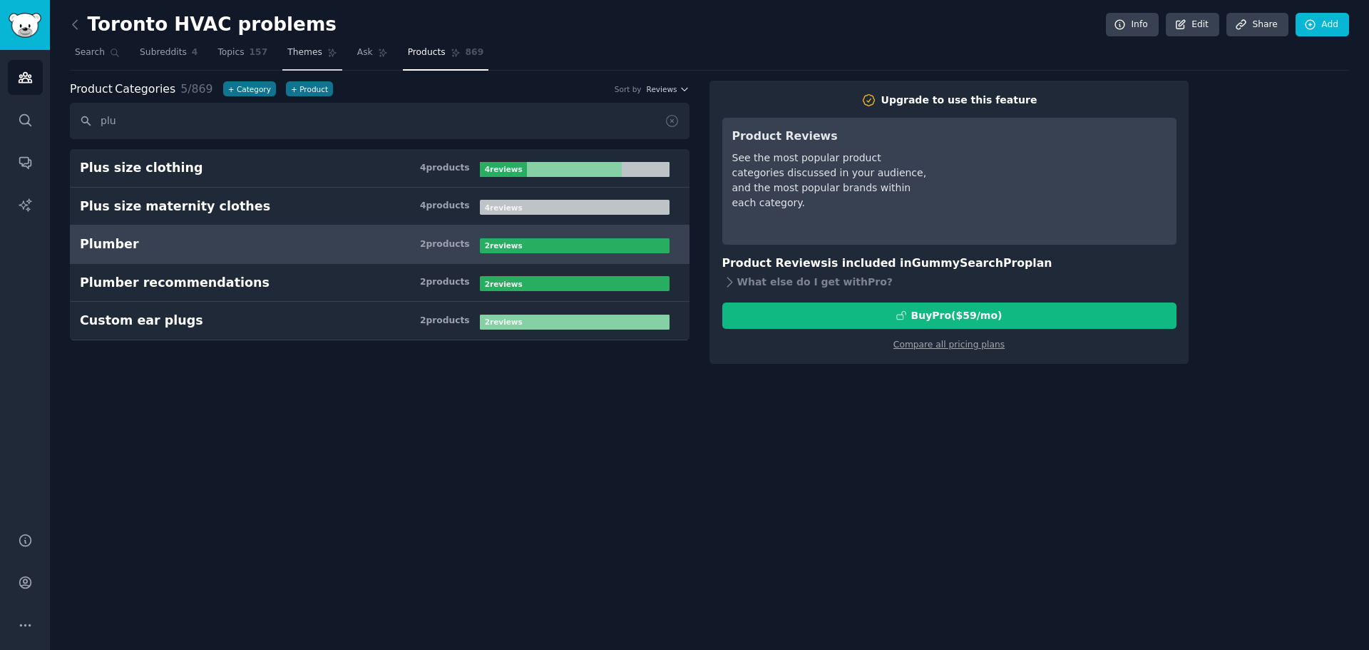
click at [299, 54] on span "Themes" at bounding box center [304, 52] width 35 height 13
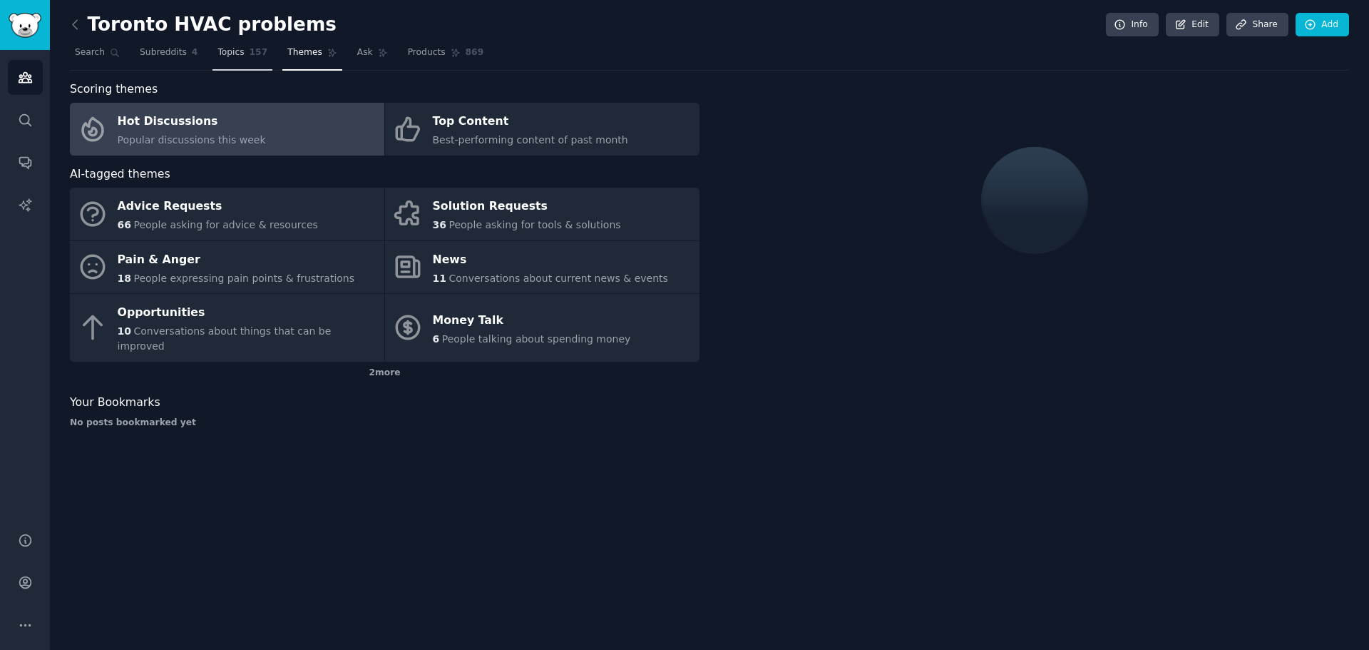
click at [242, 59] on link "Topics 157" at bounding box center [243, 55] width 60 height 29
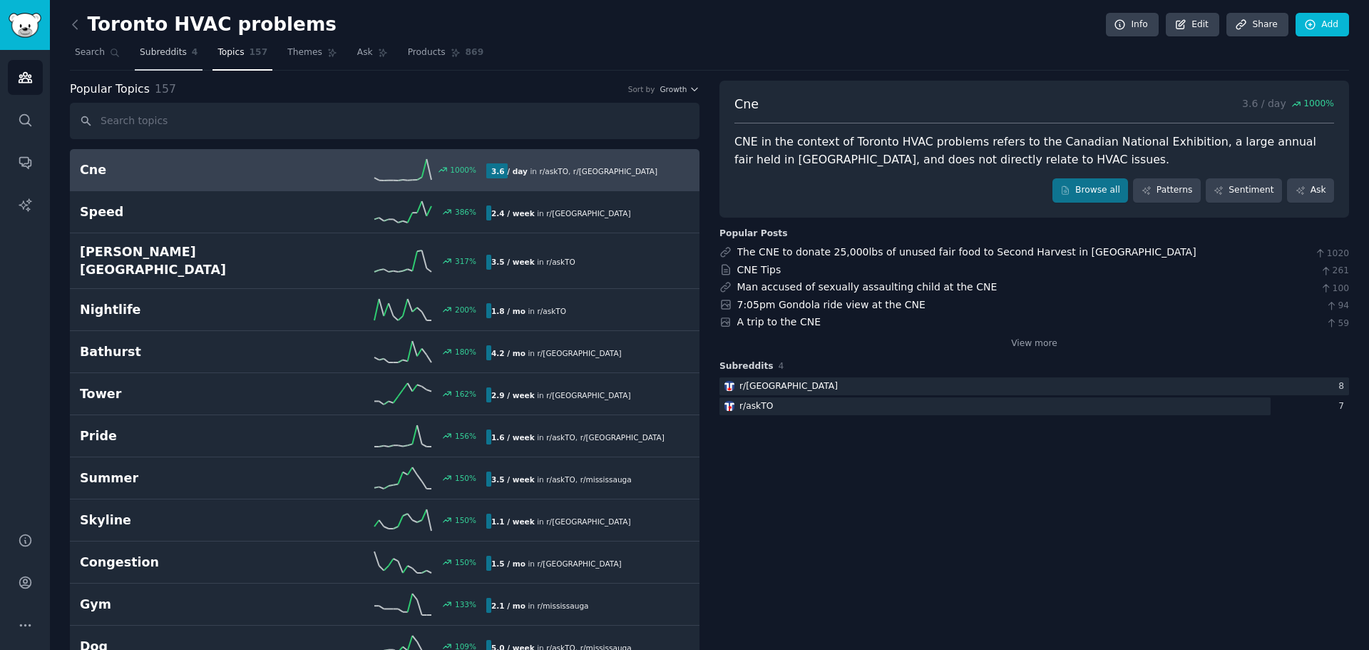
click at [173, 57] on span "Subreddits" at bounding box center [163, 52] width 47 height 13
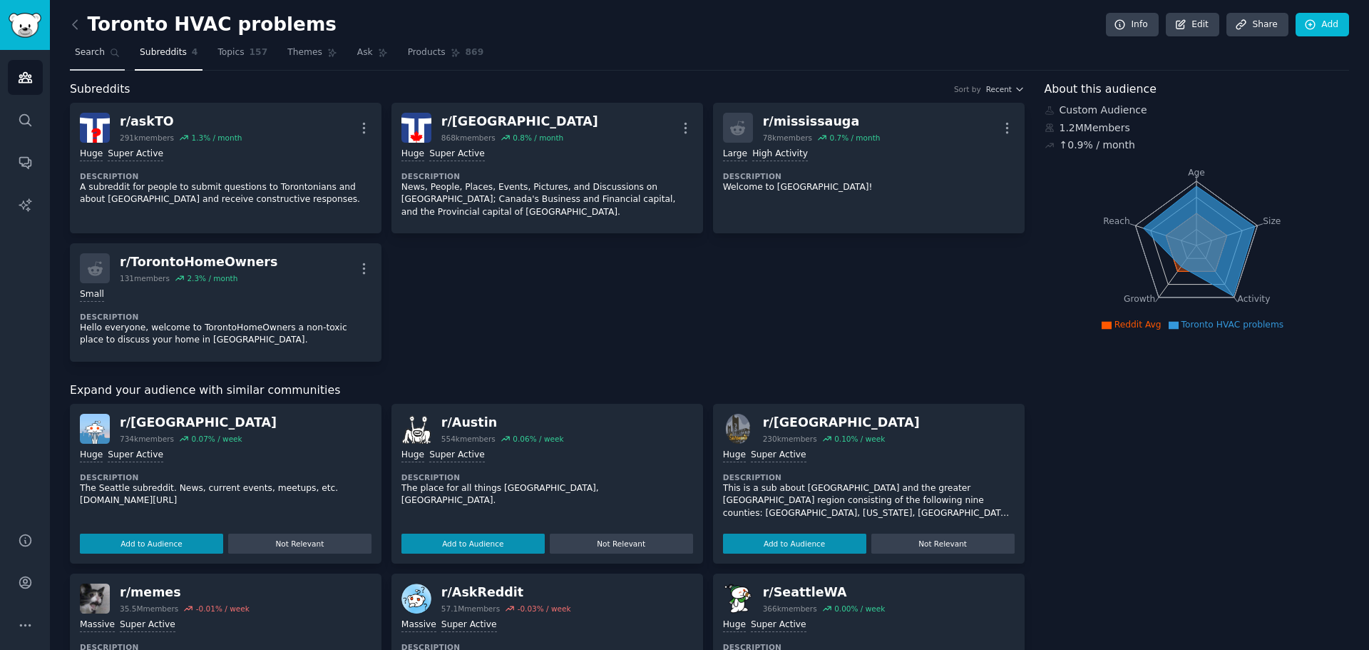
click at [92, 58] on span "Search" at bounding box center [90, 52] width 30 height 13
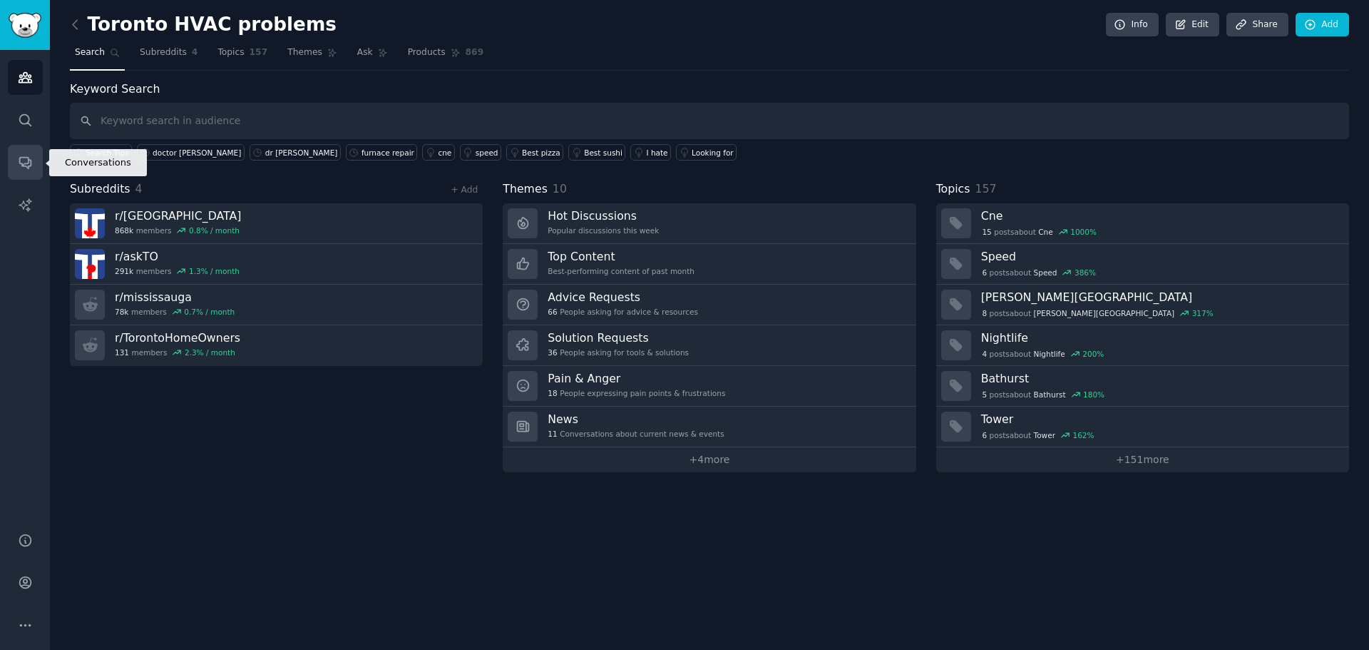
click at [24, 158] on icon "Sidebar" at bounding box center [25, 162] width 15 height 15
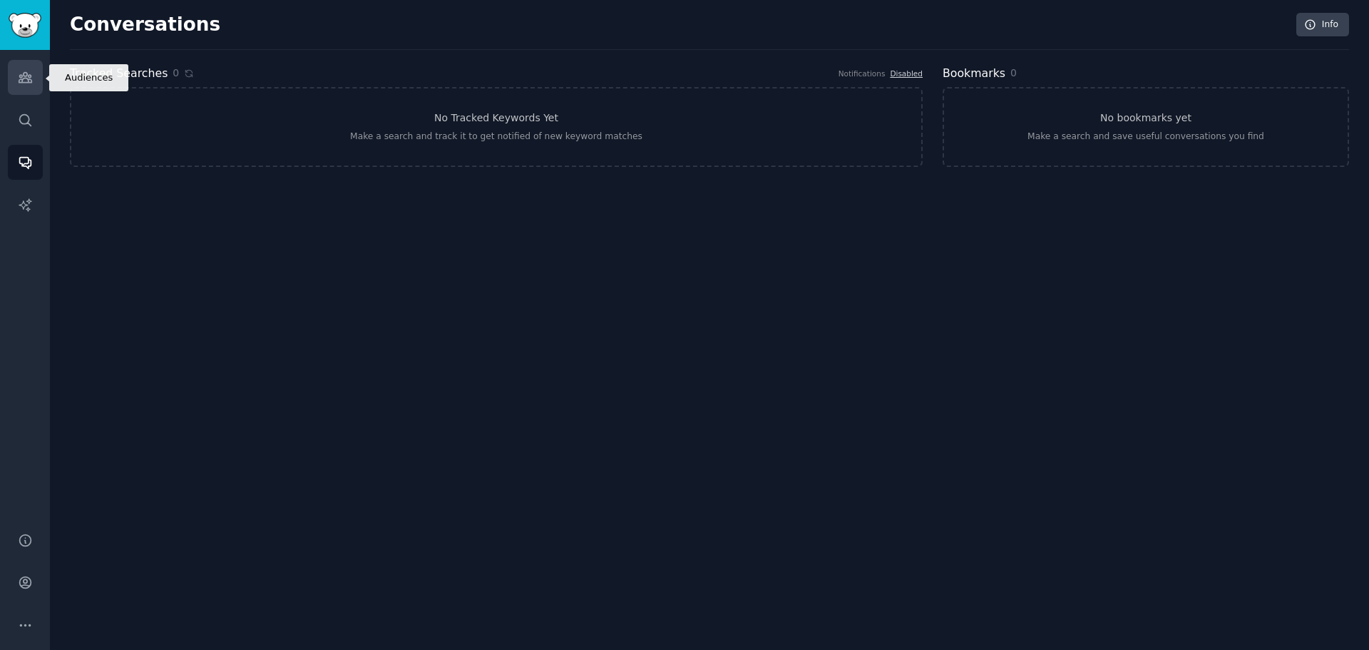
click at [39, 79] on link "Audiences" at bounding box center [25, 77] width 35 height 35
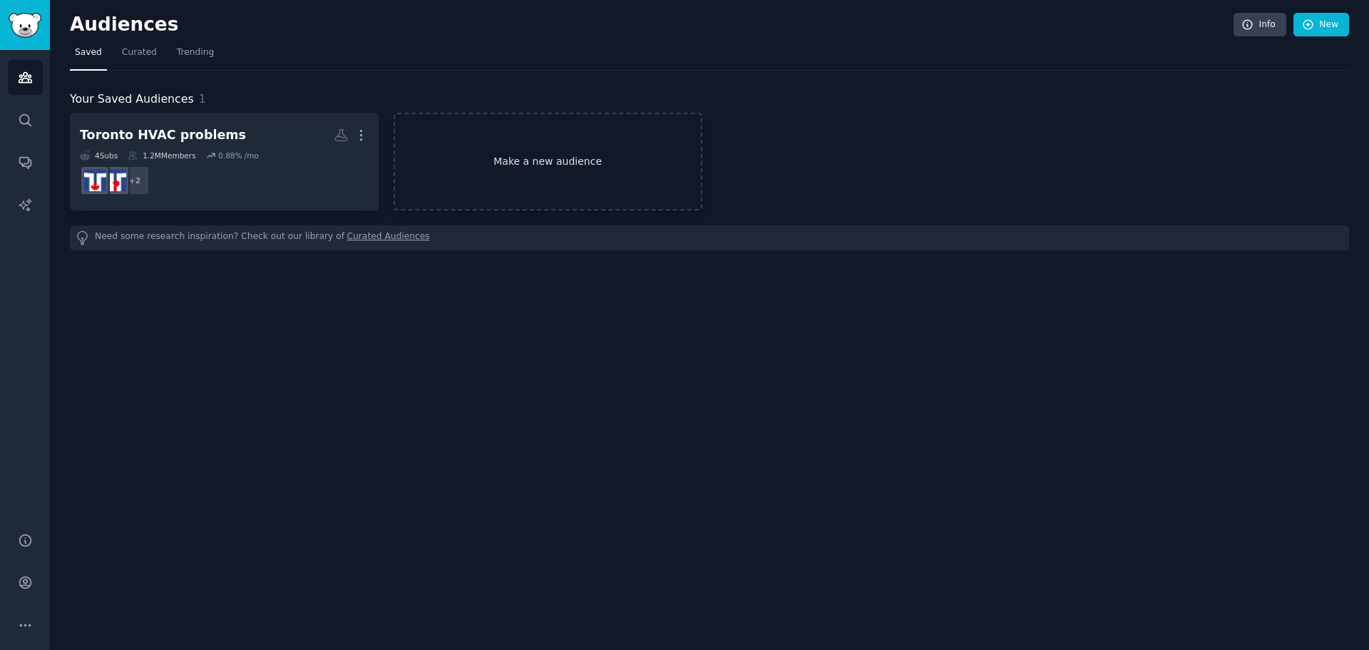
click at [512, 153] on link "Make a new audience" at bounding box center [548, 162] width 309 height 98
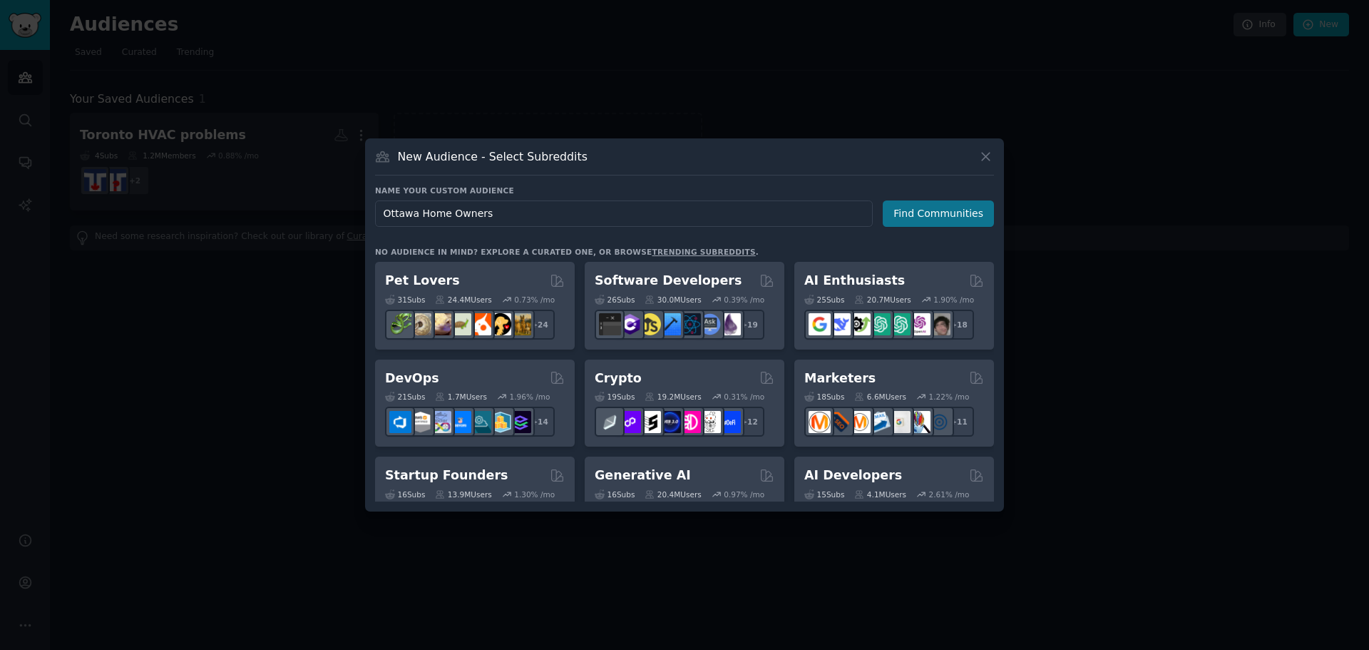
type input "Ottawa Home Owners"
click at [936, 215] on button "Find Communities" at bounding box center [938, 213] width 111 height 26
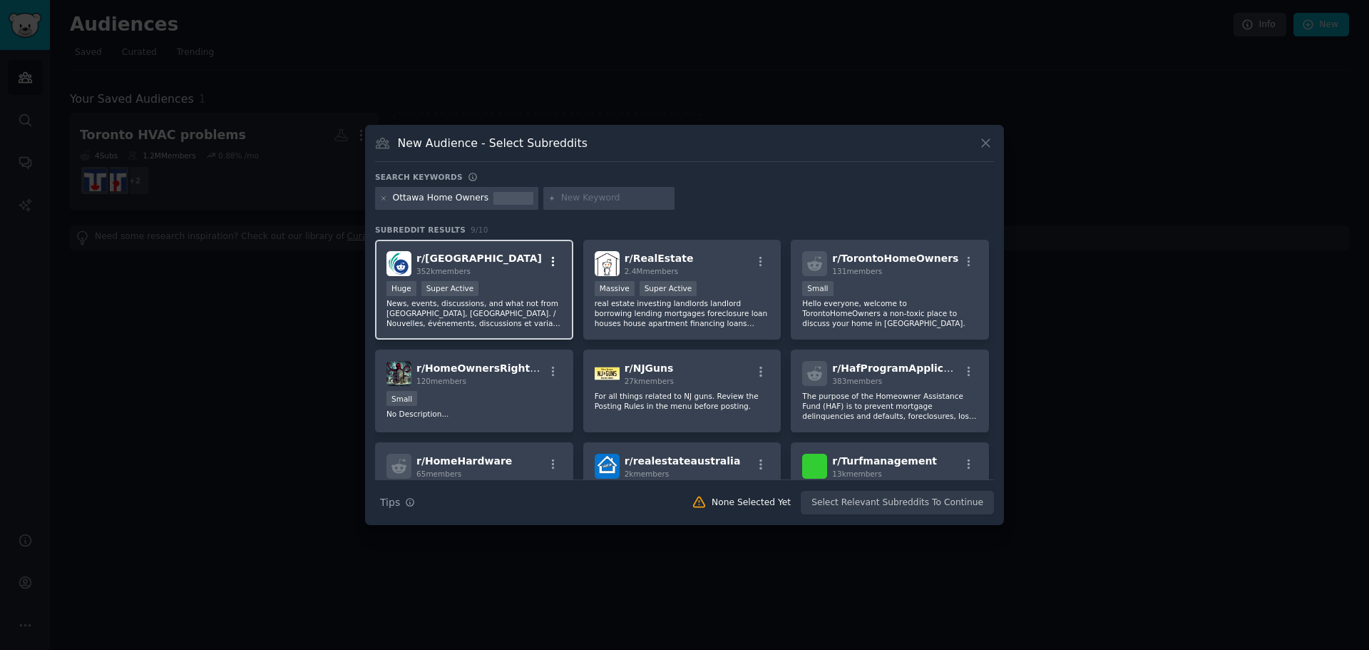
click at [549, 257] on icon "button" at bounding box center [553, 261] width 13 height 13
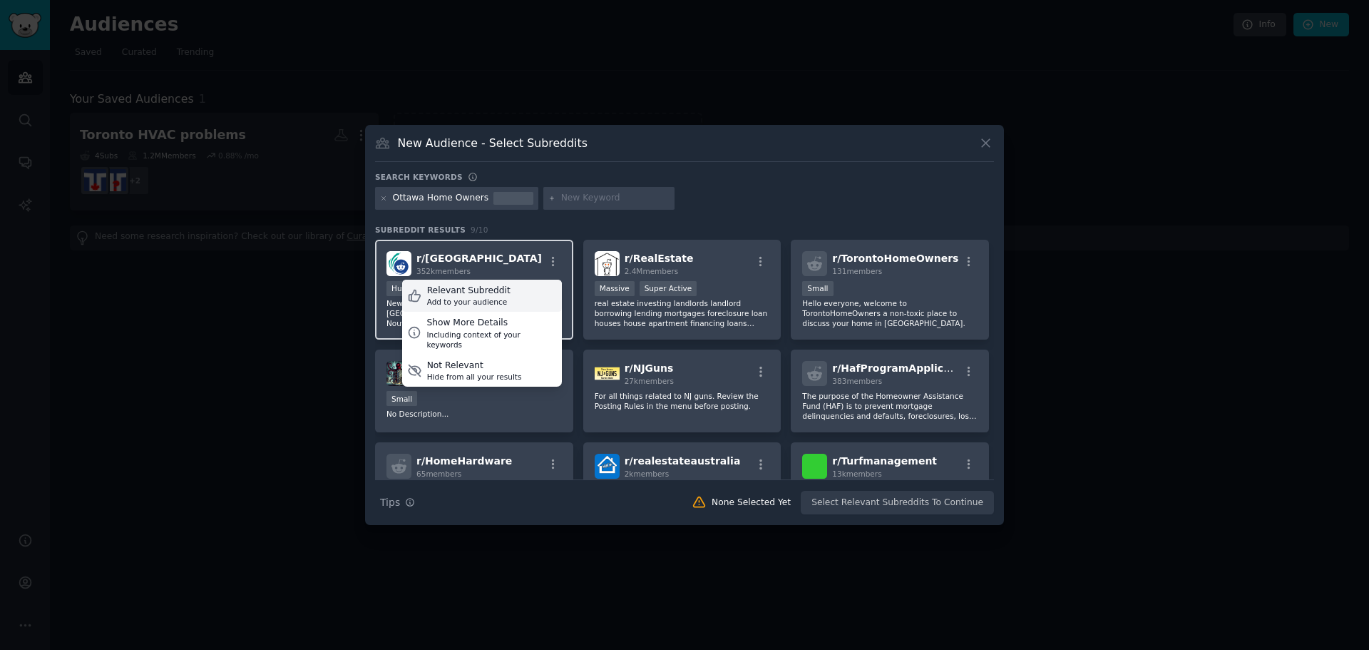
click at [516, 292] on div "Relevant Subreddit Add to your audience" at bounding box center [482, 296] width 160 height 33
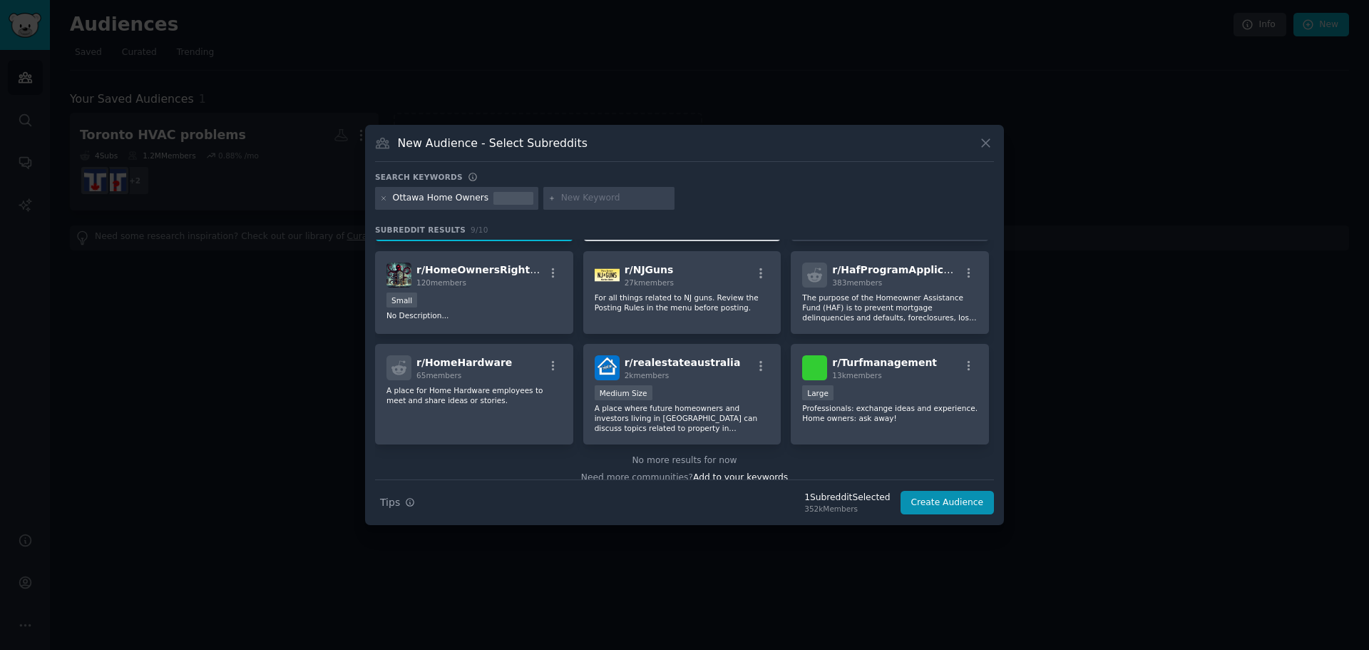
scroll to position [113, 0]
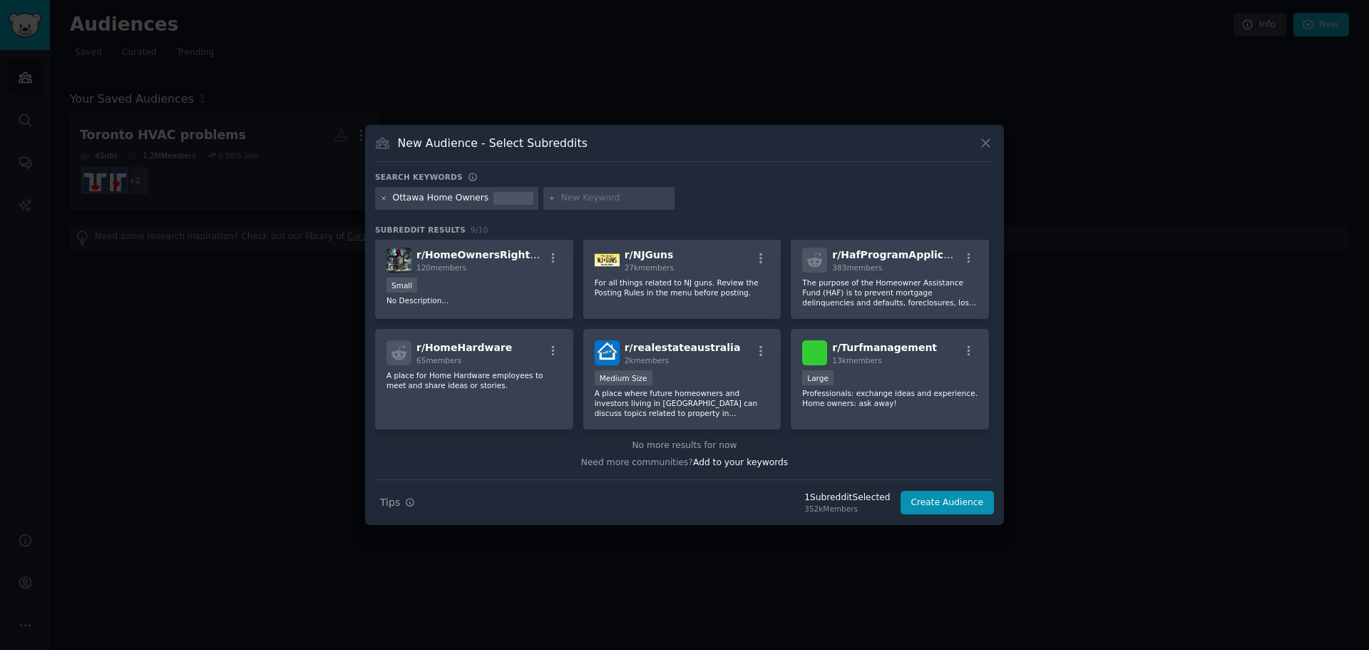
click at [387, 201] on icon at bounding box center [384, 199] width 8 height 8
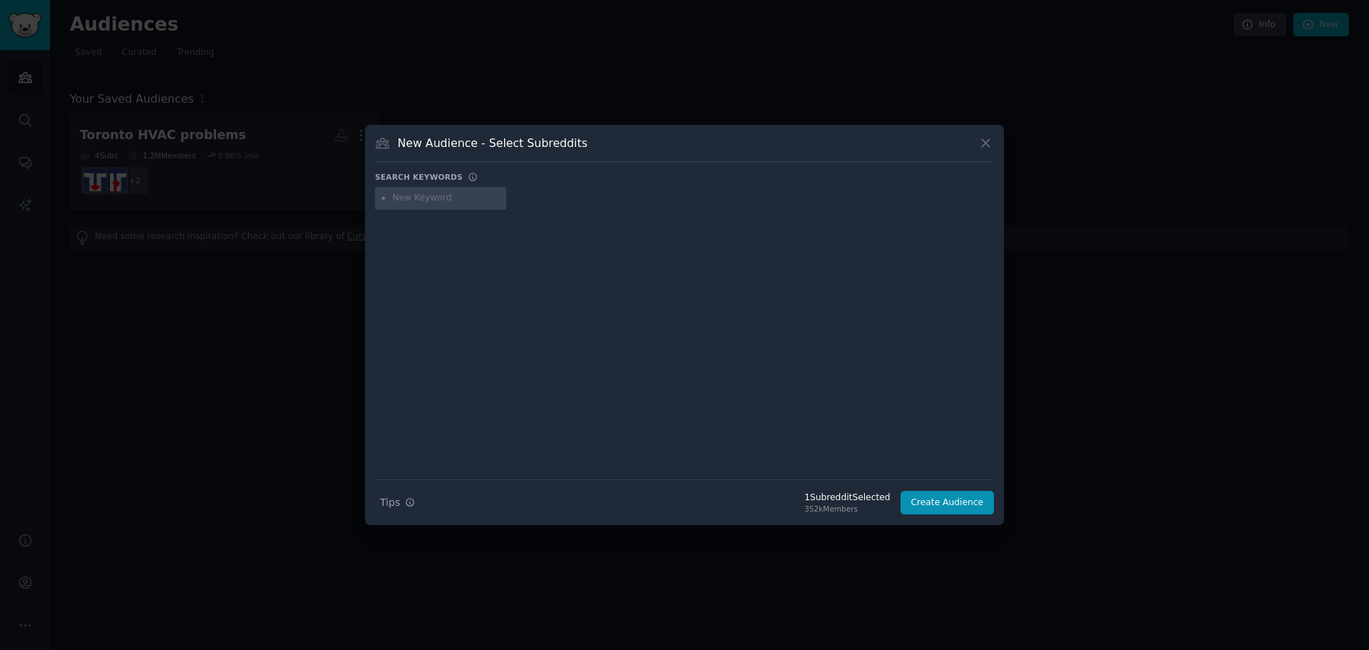
click at [431, 196] on input "text" at bounding box center [447, 198] width 108 height 13
type input "[GEOGRAPHIC_DATA]"
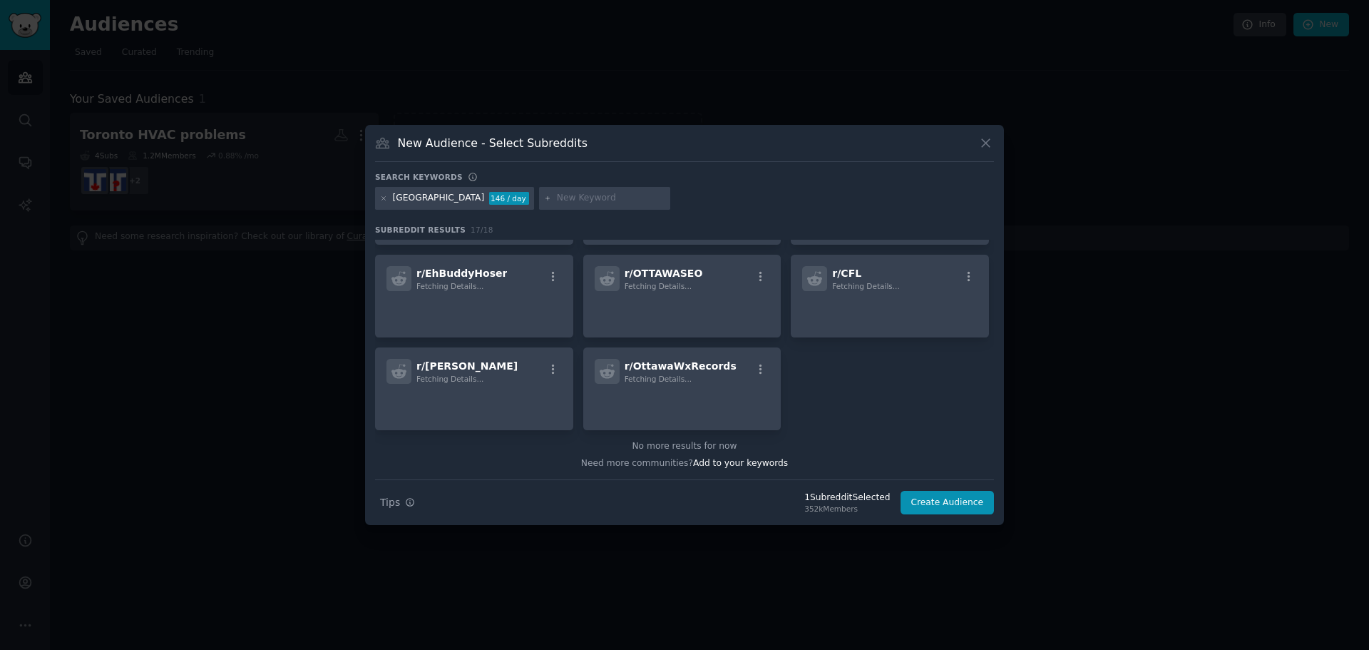
scroll to position [427, 0]
click at [950, 503] on button "Create Audience" at bounding box center [948, 503] width 94 height 24
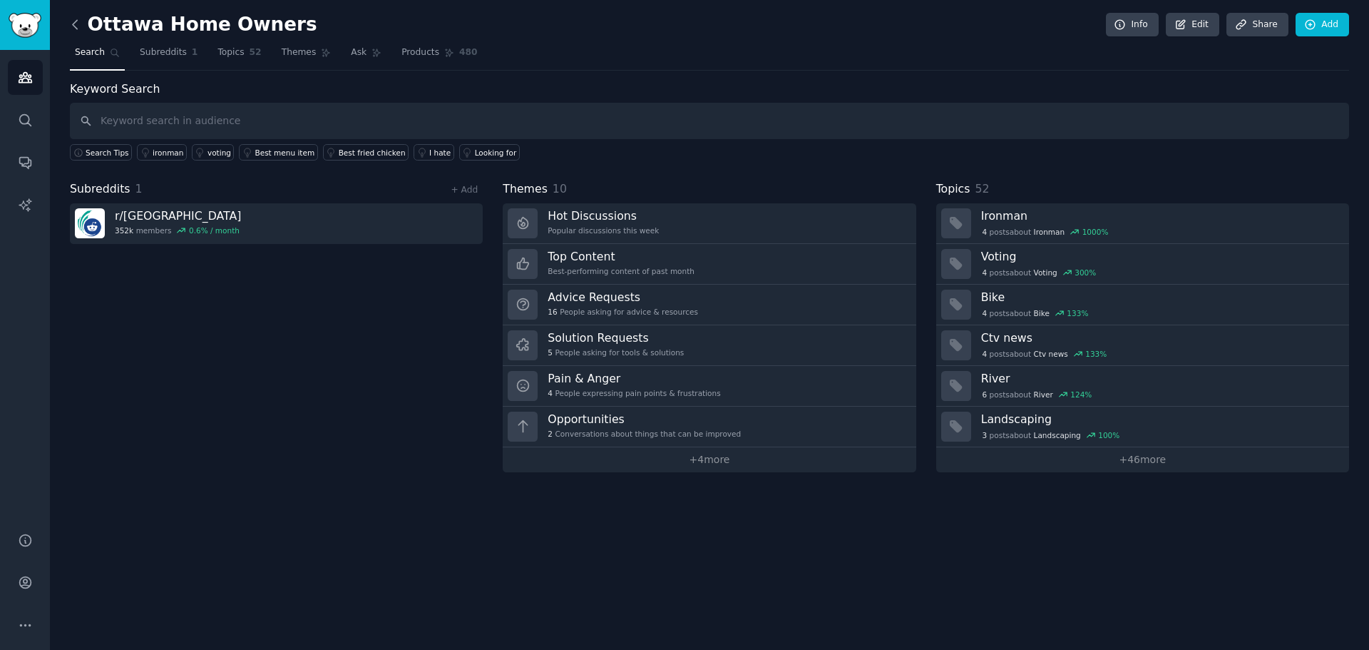
click at [76, 19] on icon at bounding box center [75, 24] width 15 height 15
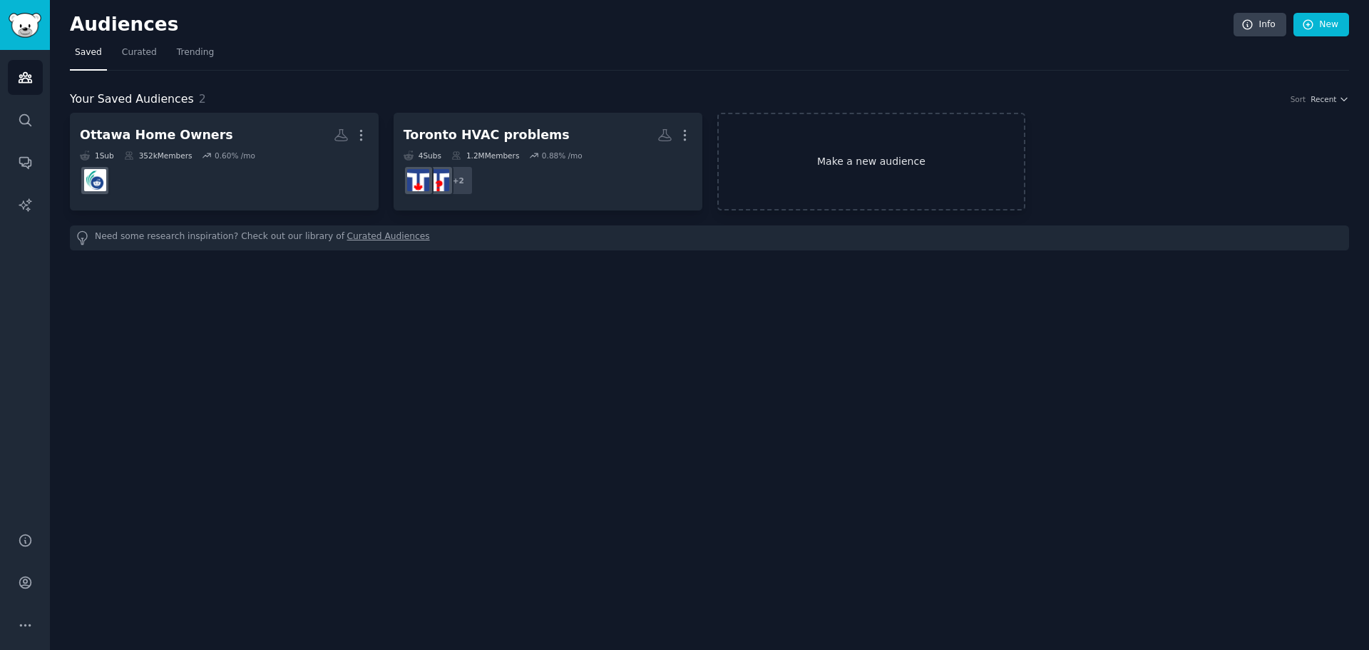
click at [847, 172] on link "Make a new audience" at bounding box center [871, 162] width 309 height 98
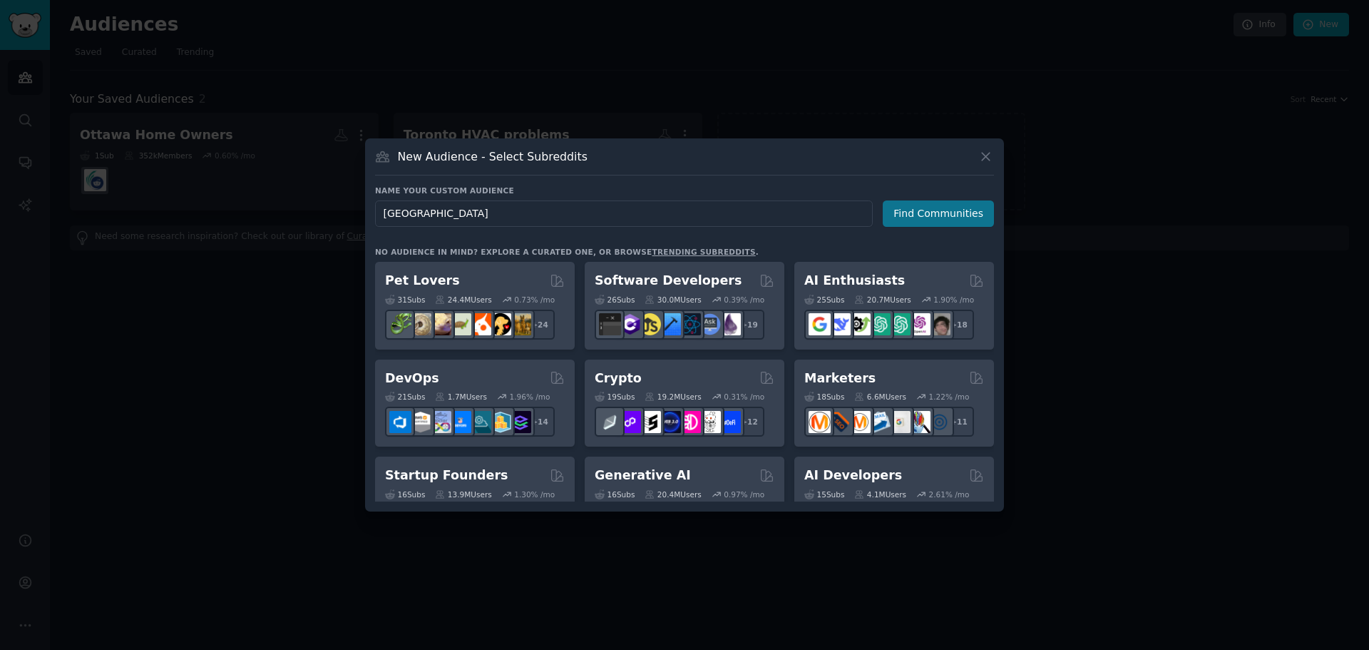
type input "[GEOGRAPHIC_DATA]"
click at [937, 214] on button "Find Communities" at bounding box center [938, 213] width 111 height 26
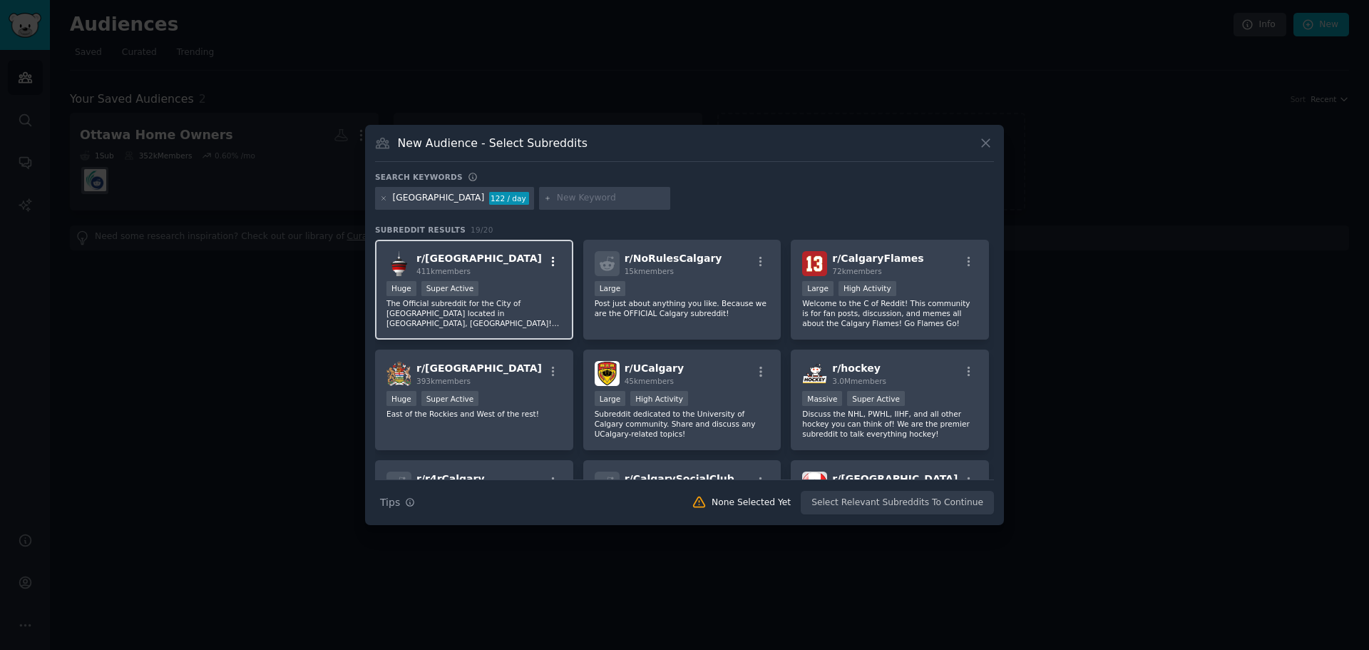
click at [548, 257] on icon "button" at bounding box center [553, 261] width 13 height 13
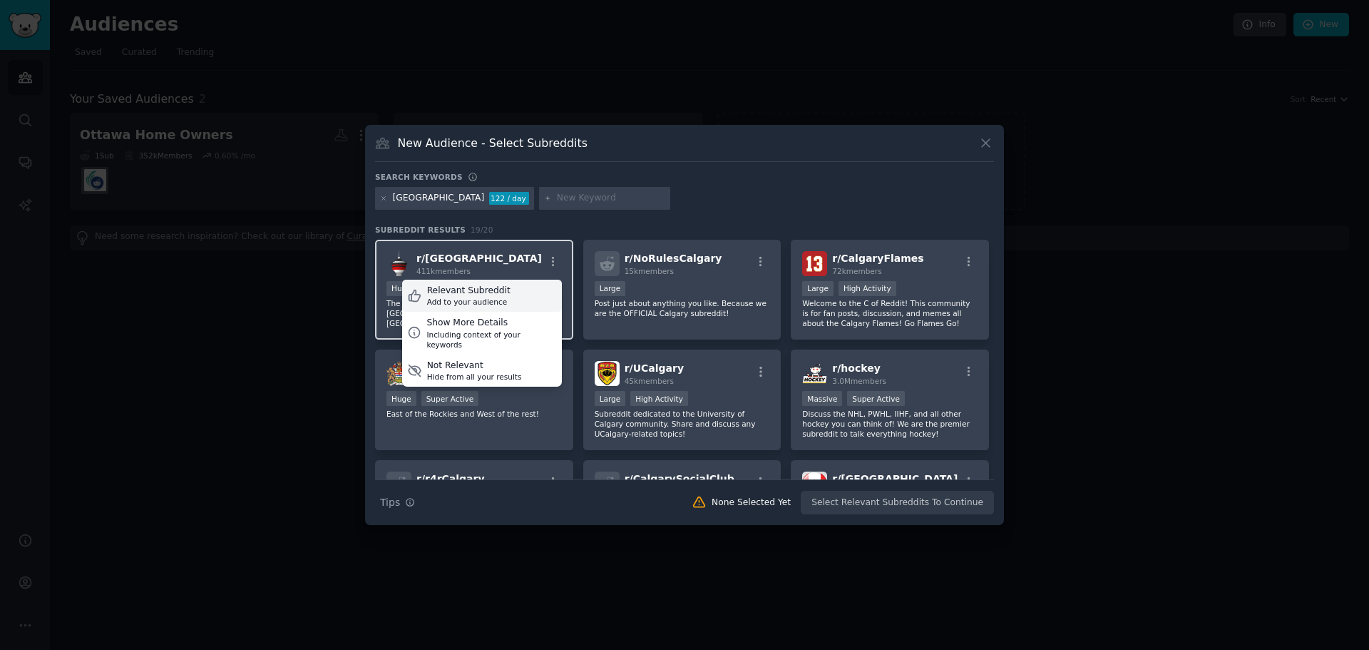
click at [514, 289] on div "Relevant Subreddit Add to your audience" at bounding box center [482, 296] width 160 height 33
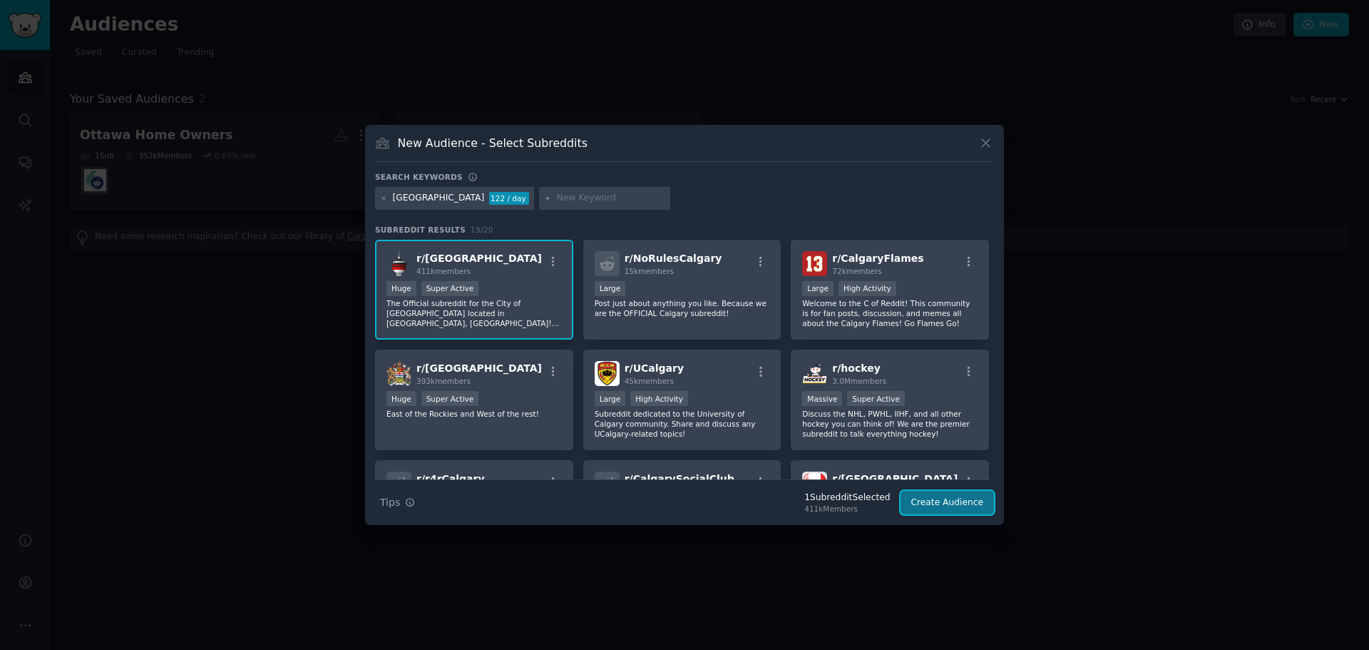
click at [963, 496] on button "Create Audience" at bounding box center [948, 503] width 94 height 24
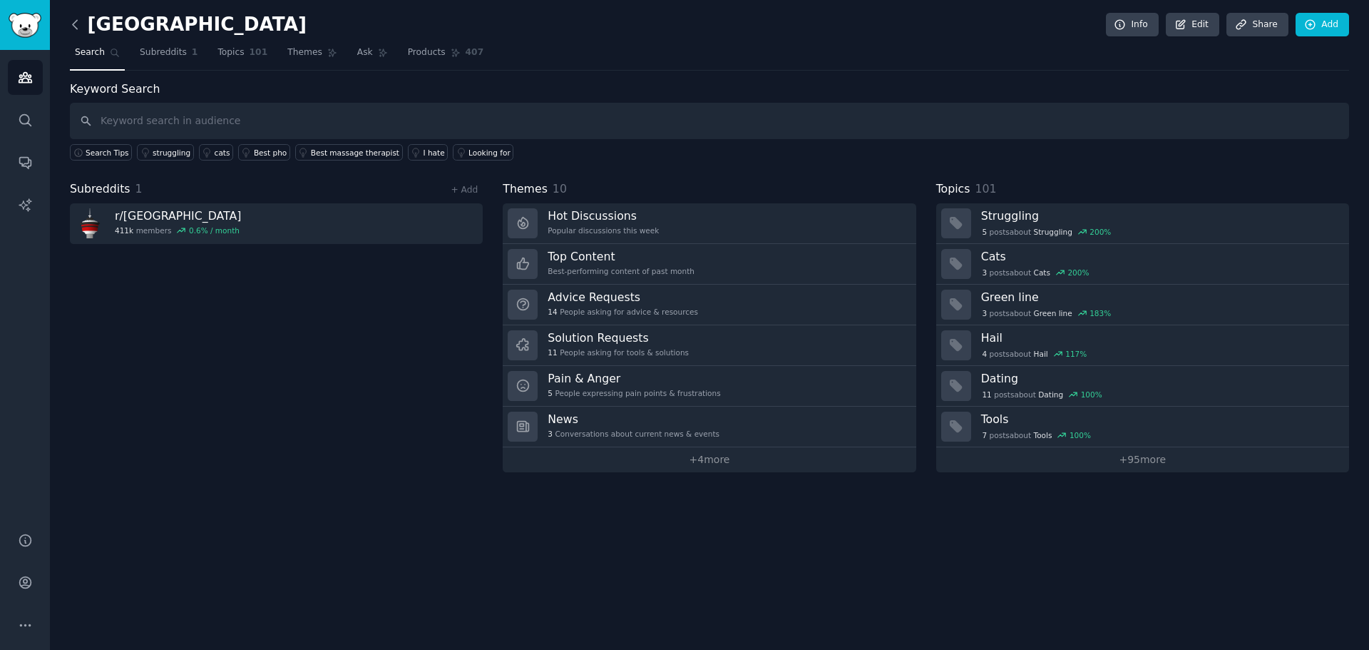
click at [78, 28] on icon at bounding box center [75, 24] width 15 height 15
